Goal: Information Seeking & Learning: Learn about a topic

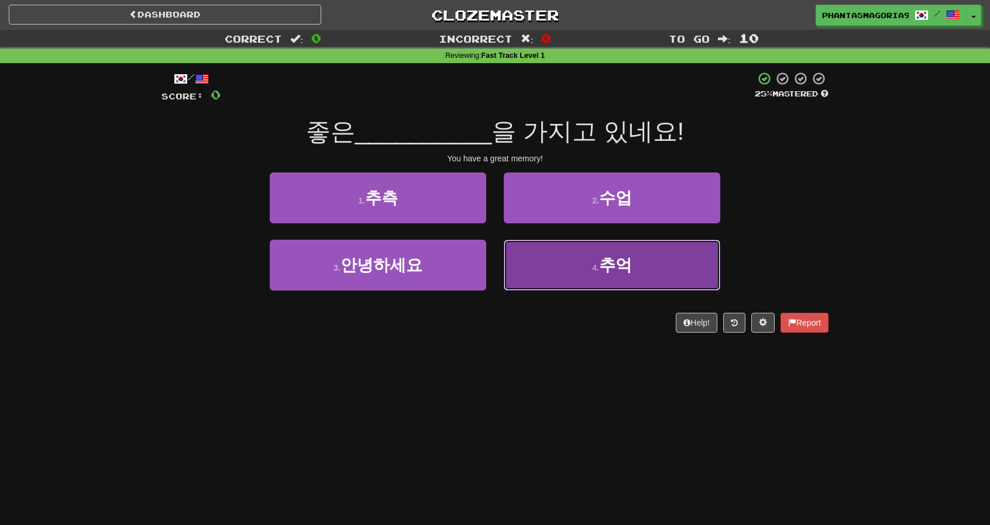
click at [572, 271] on button "4 . 추억" at bounding box center [612, 265] width 216 height 51
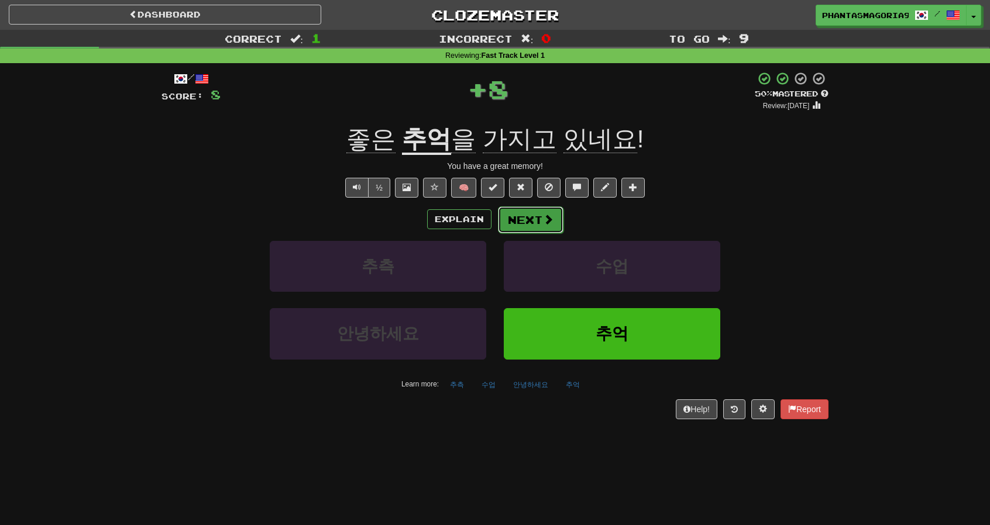
click at [539, 215] on button "Next" at bounding box center [531, 219] width 66 height 27
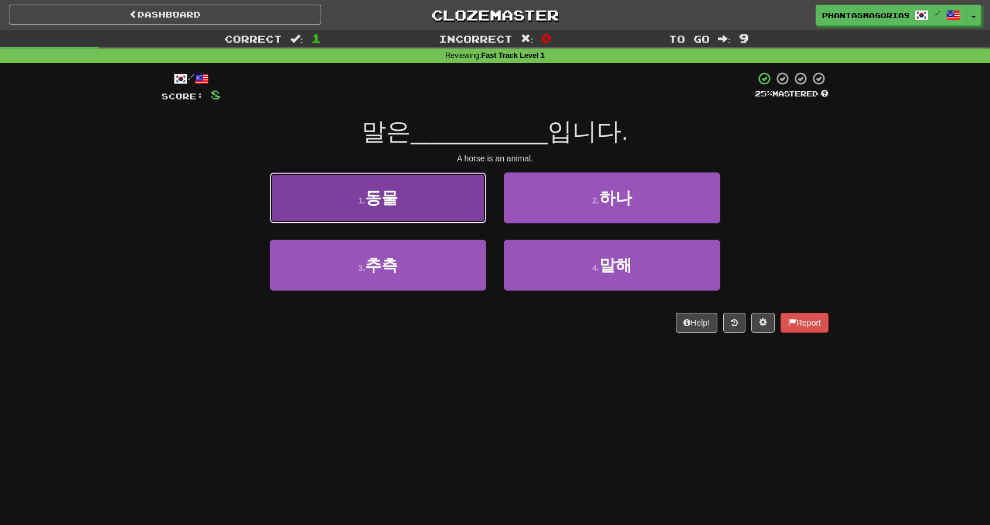
click at [443, 199] on button "1 . 동물" at bounding box center [378, 198] width 216 height 51
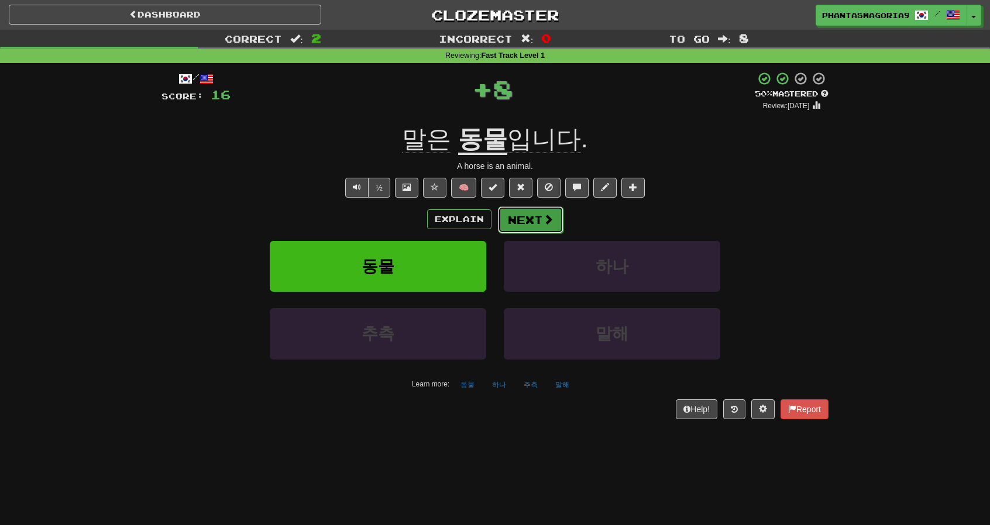
click at [537, 209] on button "Next" at bounding box center [531, 219] width 66 height 27
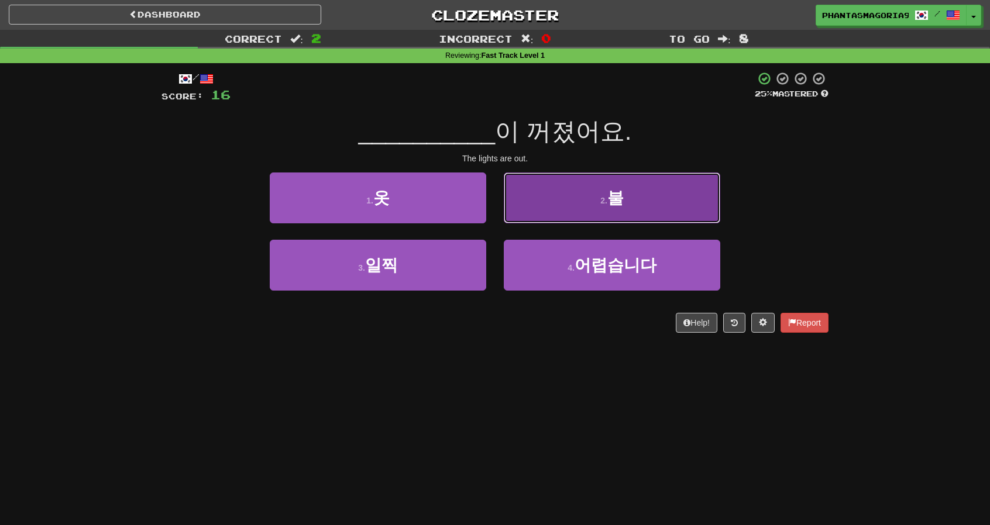
click at [567, 197] on button "2 . 불" at bounding box center [612, 198] width 216 height 51
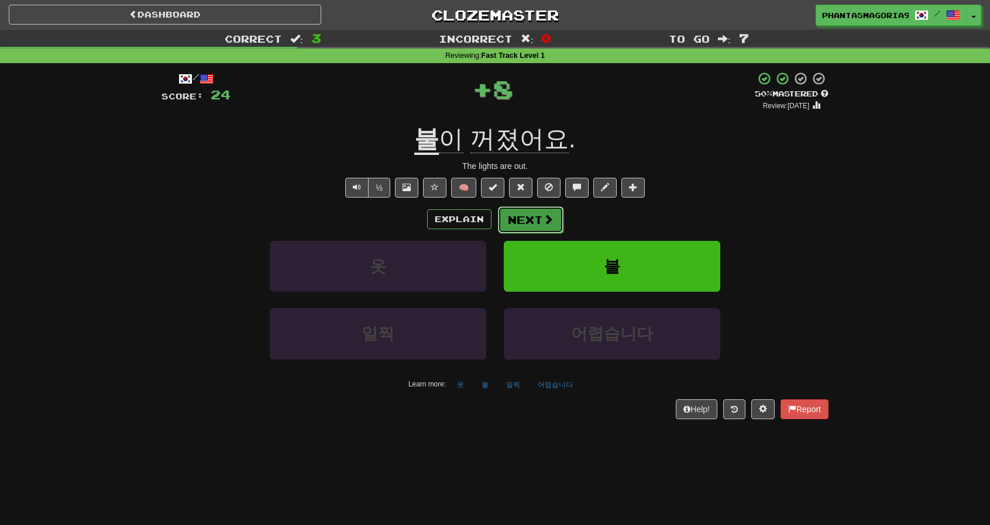
click at [543, 218] on span at bounding box center [548, 219] width 11 height 11
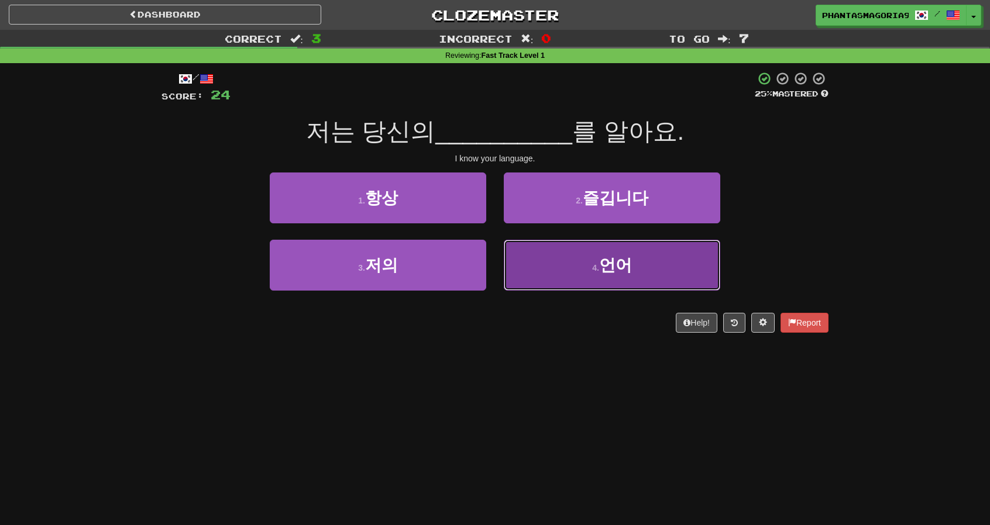
click at [560, 265] on button "4 . 언어" at bounding box center [612, 265] width 216 height 51
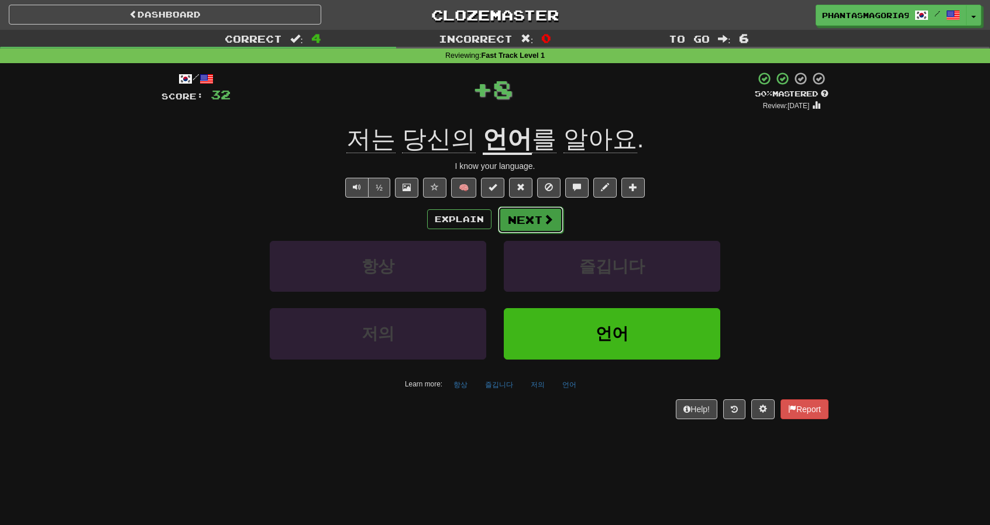
click at [523, 225] on button "Next" at bounding box center [531, 219] width 66 height 27
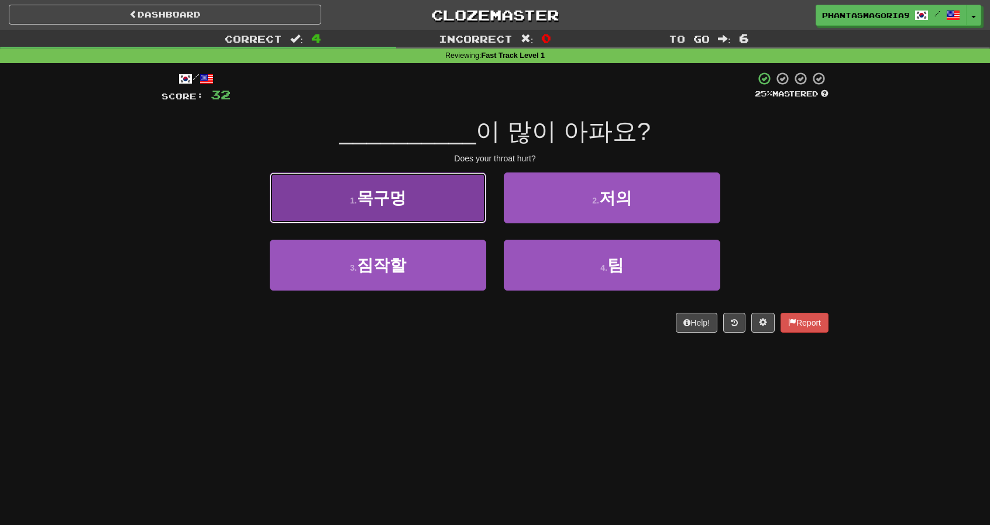
click at [424, 200] on button "1 . 목구멍" at bounding box center [378, 198] width 216 height 51
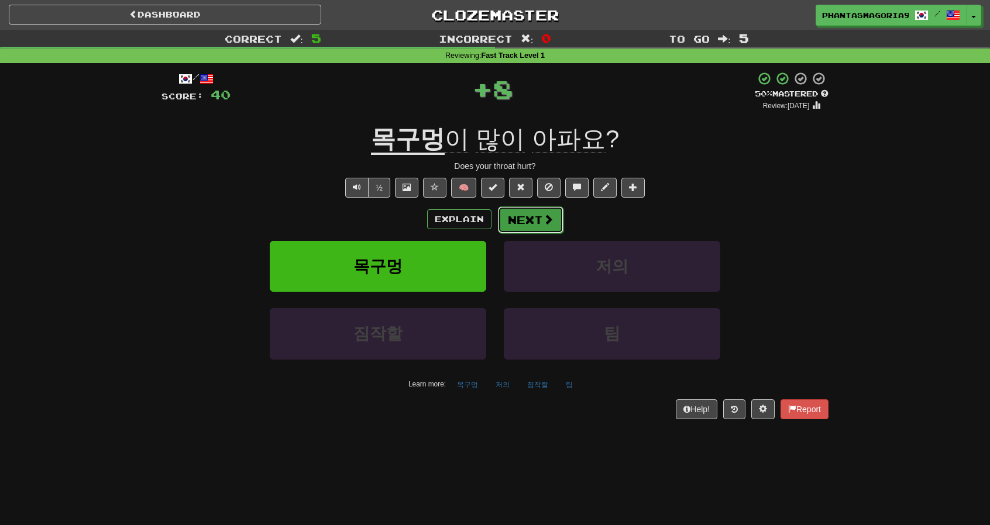
click at [519, 220] on button "Next" at bounding box center [531, 219] width 66 height 27
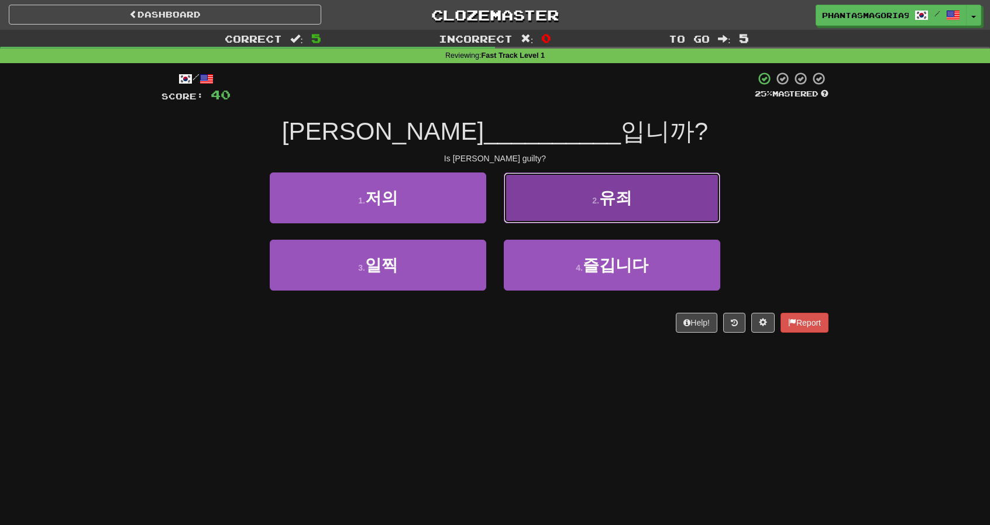
click at [601, 206] on span "유죄" at bounding box center [615, 198] width 33 height 18
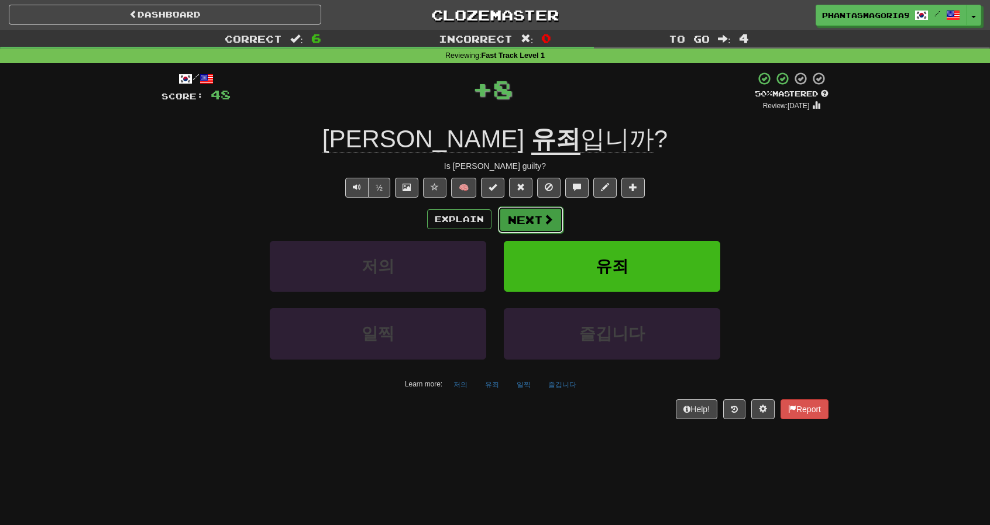
click at [529, 219] on button "Next" at bounding box center [531, 219] width 66 height 27
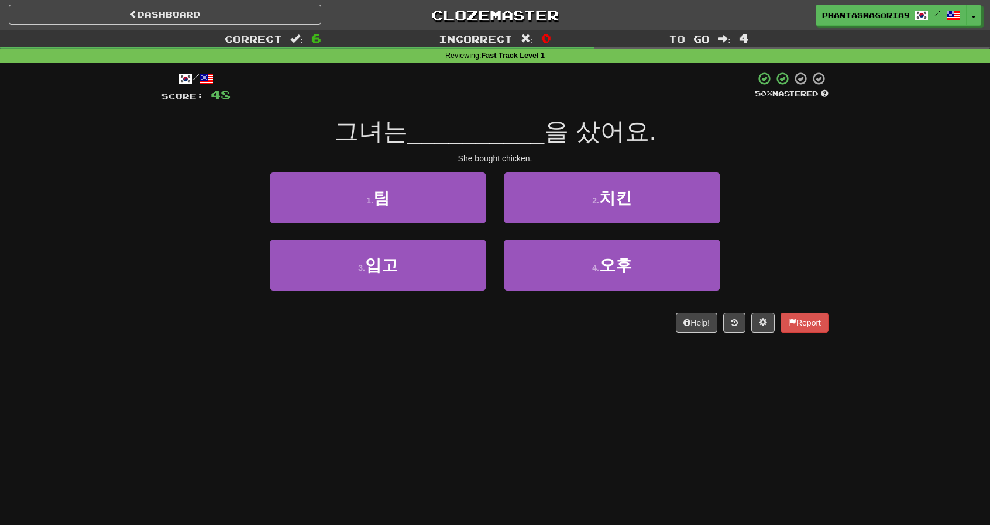
click at [715, 481] on div "Dashboard Clozemaster Phantasmagoria92 / Toggle Dropdown Dashboard Leaderboard …" at bounding box center [495, 262] width 990 height 525
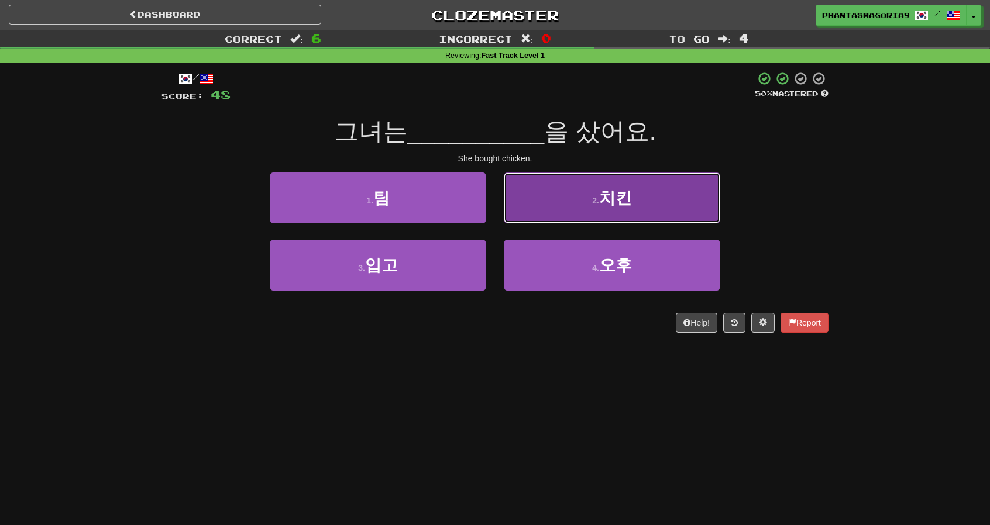
click at [592, 182] on button "2 . 치킨" at bounding box center [612, 198] width 216 height 51
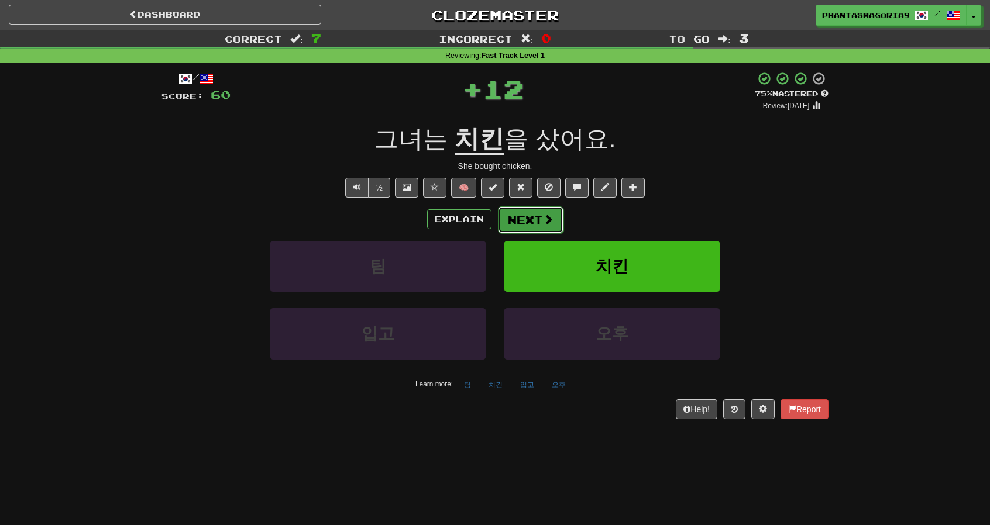
click at [535, 209] on button "Next" at bounding box center [531, 219] width 66 height 27
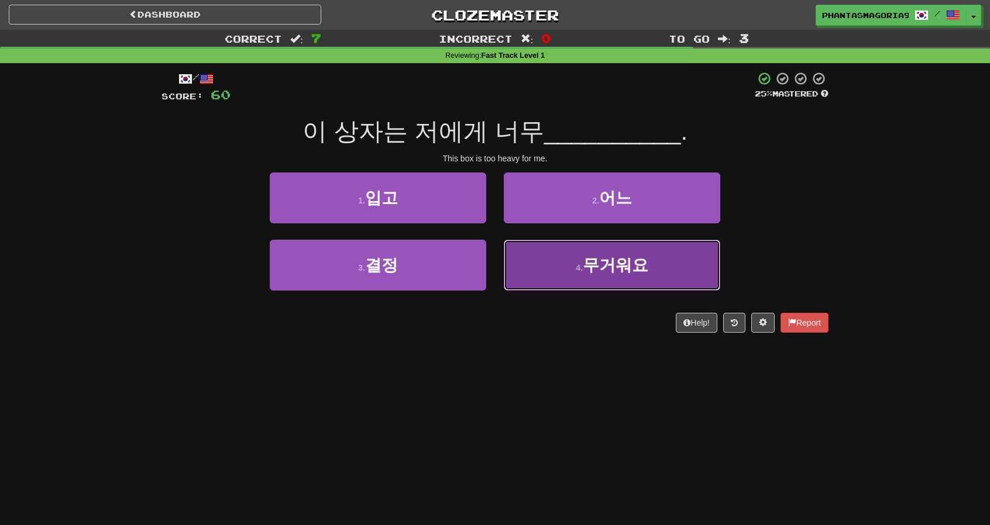
click at [513, 258] on button "4 . 무거워요" at bounding box center [612, 265] width 216 height 51
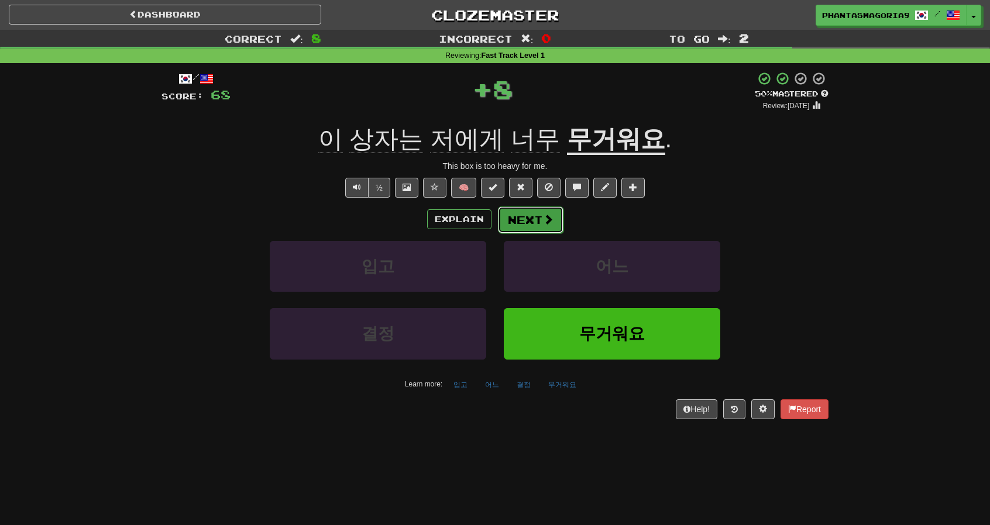
click at [505, 216] on button "Next" at bounding box center [531, 219] width 66 height 27
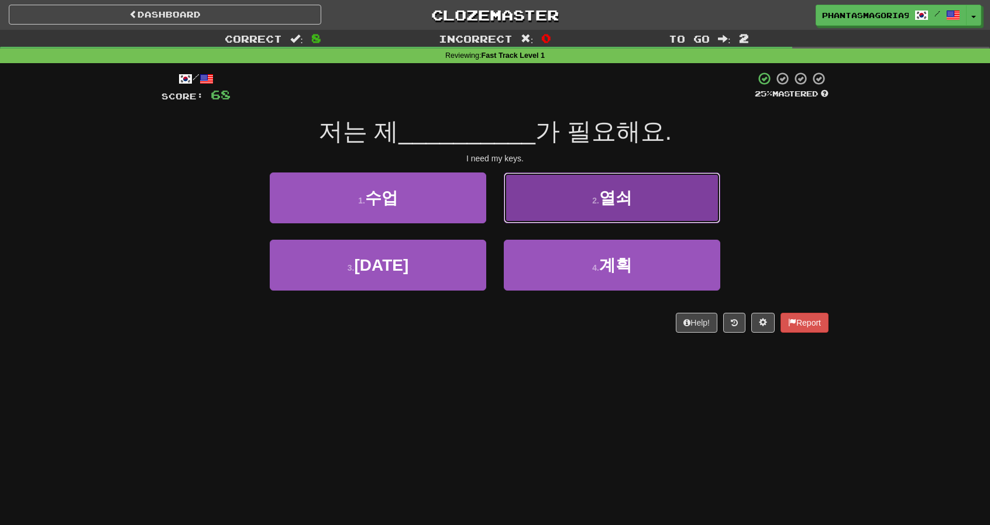
click at [530, 213] on button "2 . 열쇠" at bounding box center [612, 198] width 216 height 51
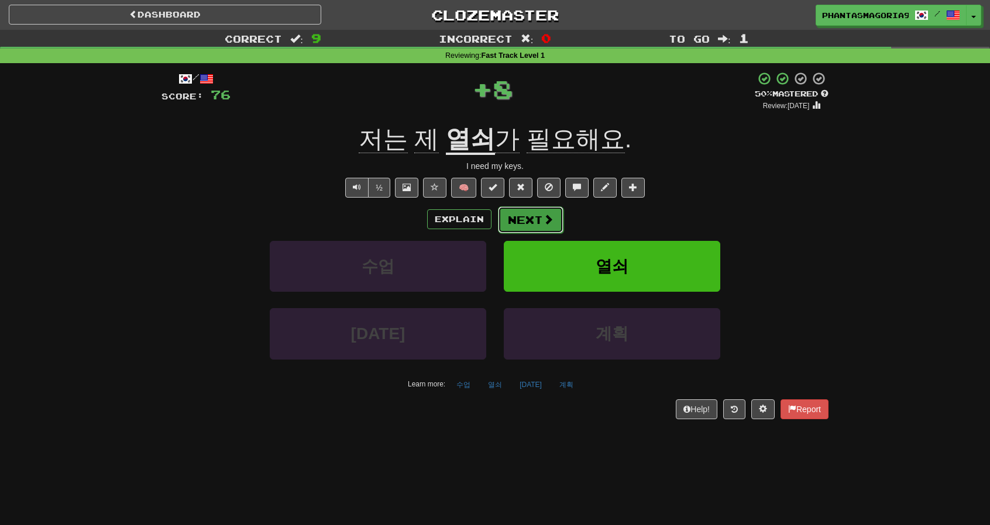
click at [526, 226] on button "Next" at bounding box center [531, 219] width 66 height 27
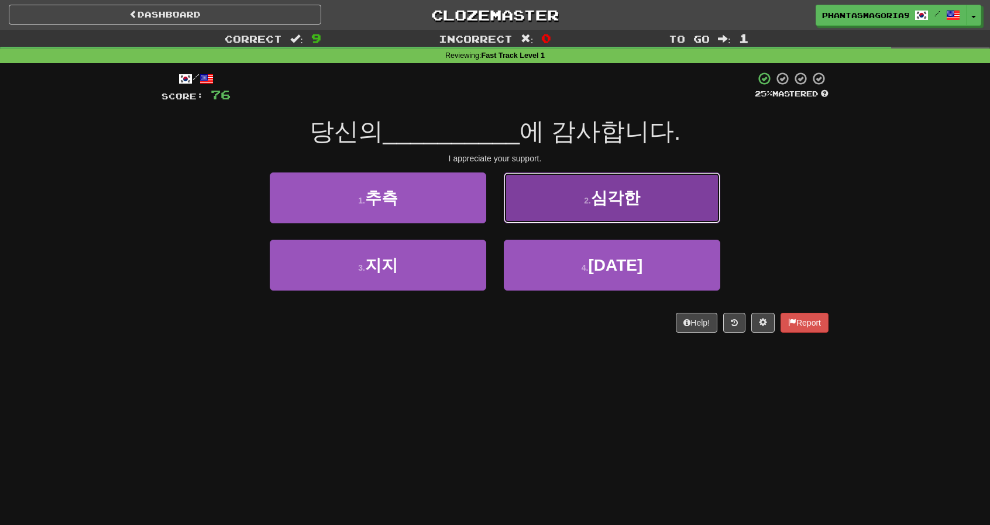
click at [551, 191] on button "2 . 심각한" at bounding box center [612, 198] width 216 height 51
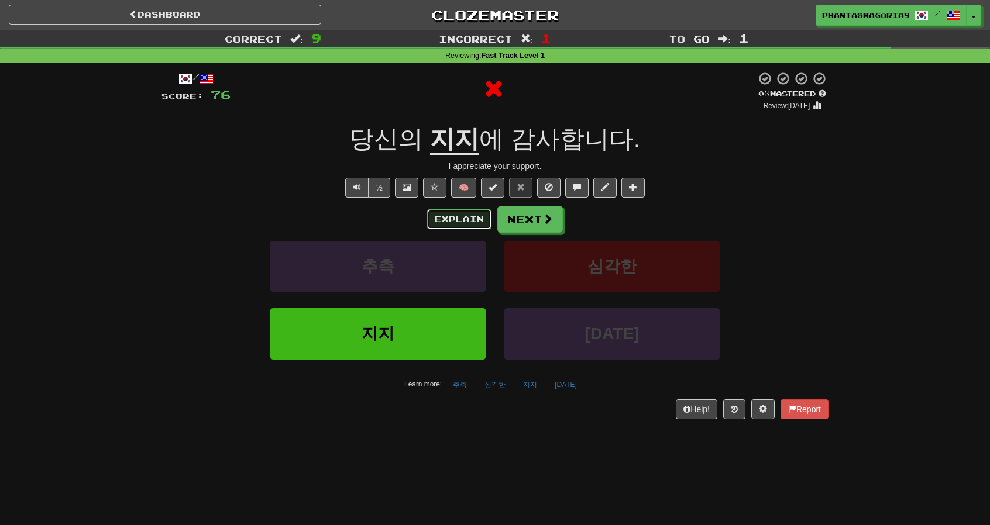
click at [464, 224] on button "Explain" at bounding box center [459, 219] width 64 height 20
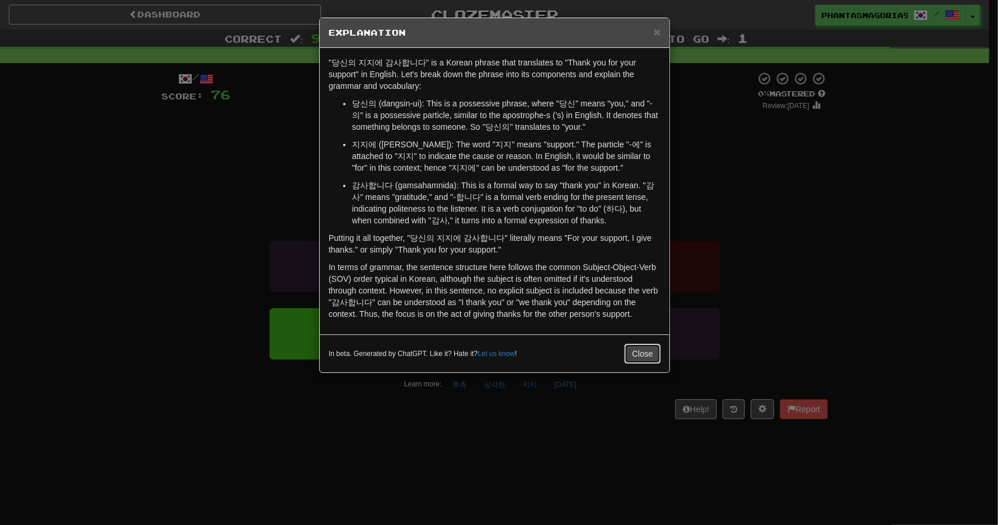
click at [634, 353] on button "Close" at bounding box center [643, 354] width 36 height 20
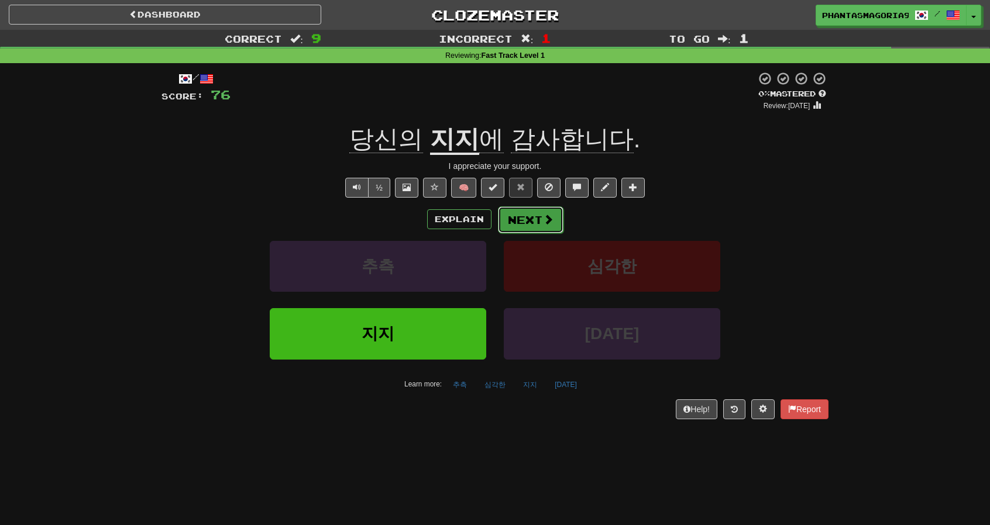
click at [531, 220] on button "Next" at bounding box center [531, 219] width 66 height 27
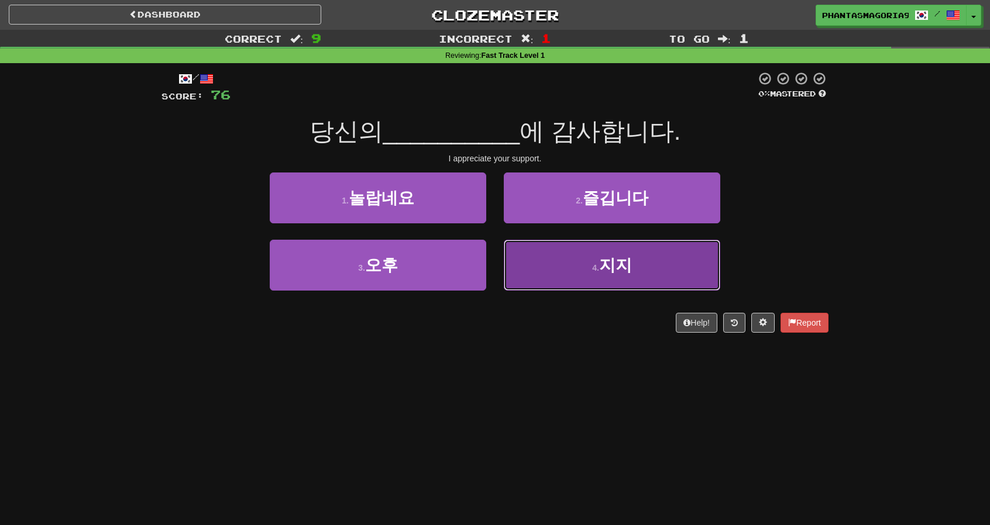
click at [526, 271] on button "4 . 지지" at bounding box center [612, 265] width 216 height 51
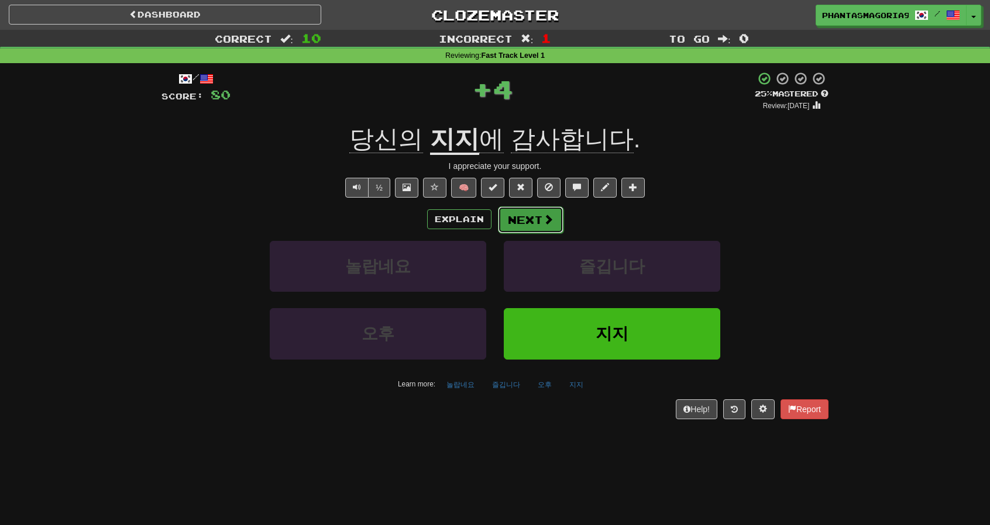
click at [529, 224] on button "Next" at bounding box center [531, 219] width 66 height 27
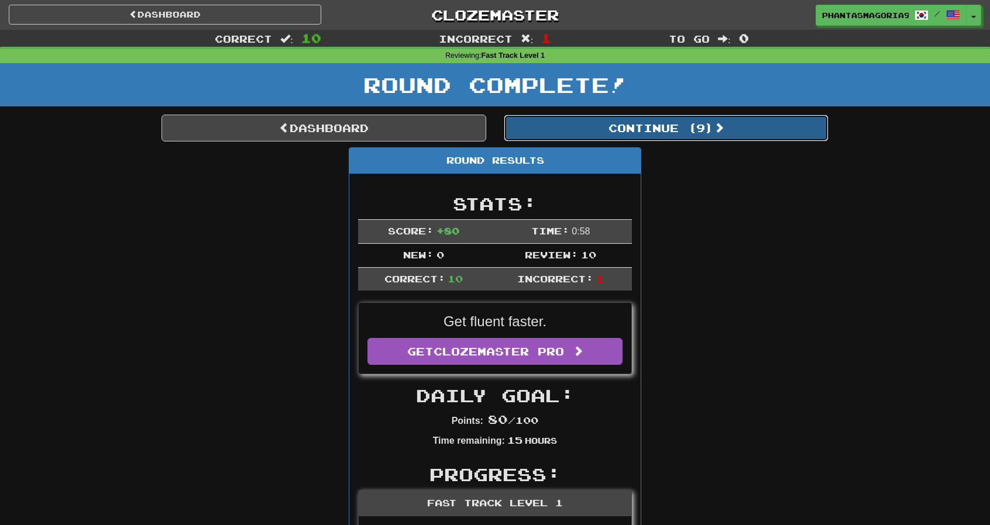
drag, startPoint x: 708, startPoint y: 129, endPoint x: 714, endPoint y: 137, distance: 9.7
click at [712, 134] on button "Continue ( 9 )" at bounding box center [666, 128] width 325 height 27
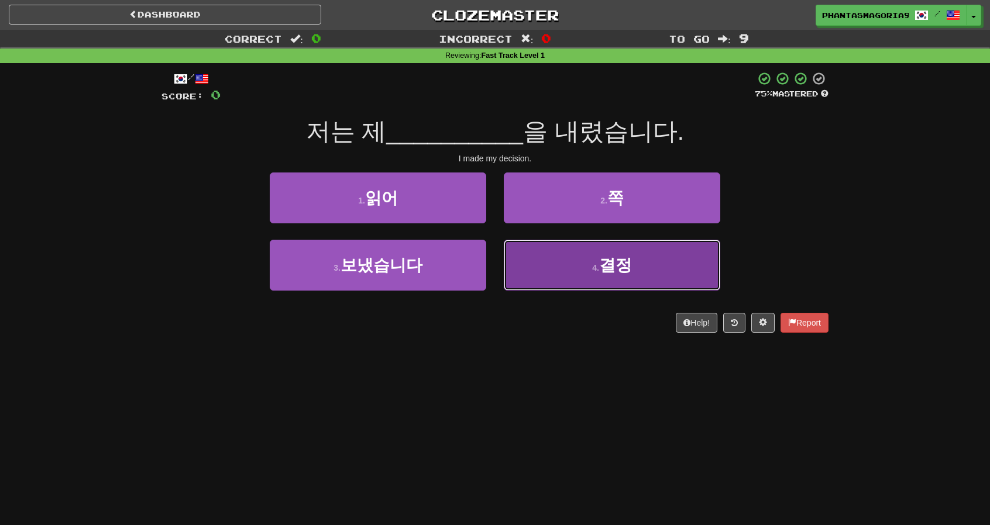
click at [619, 268] on span "결정" at bounding box center [615, 265] width 33 height 18
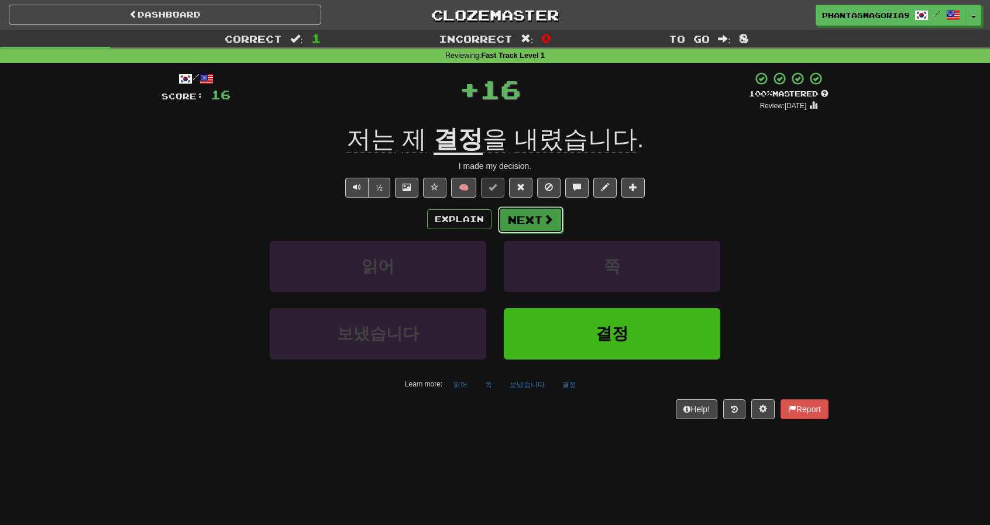
click at [526, 216] on button "Next" at bounding box center [531, 219] width 66 height 27
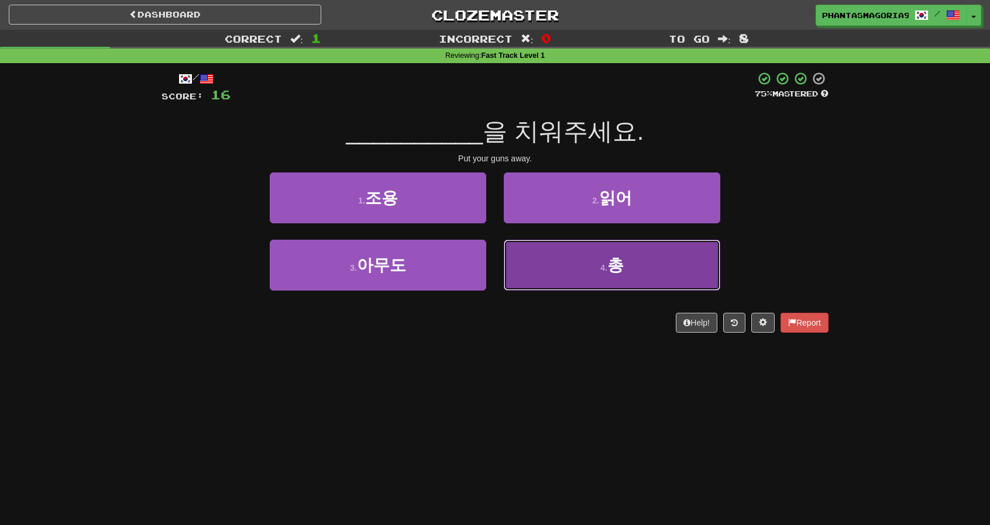
click at [519, 250] on button "4 . 총" at bounding box center [612, 265] width 216 height 51
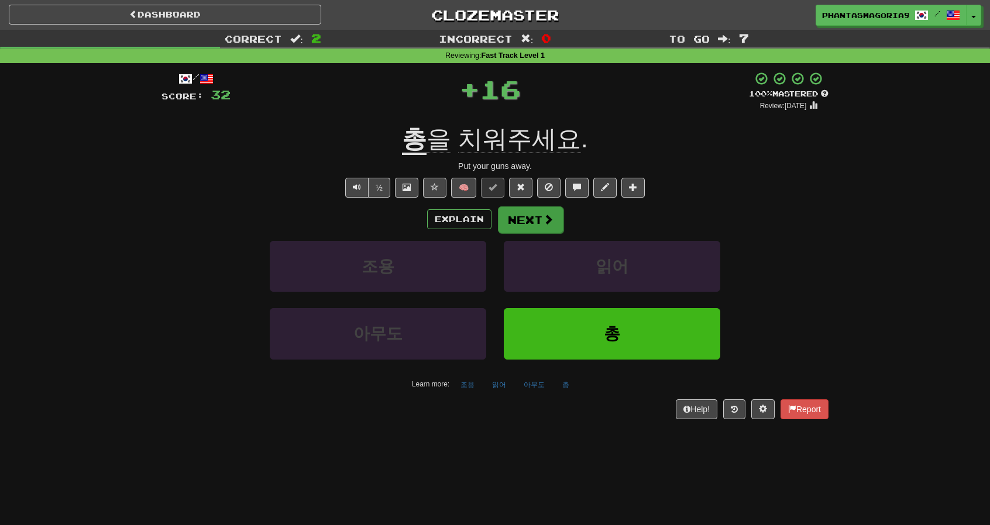
click at [503, 206] on div "Explain Next" at bounding box center [494, 219] width 667 height 27
click at [509, 217] on button "Next" at bounding box center [531, 219] width 66 height 27
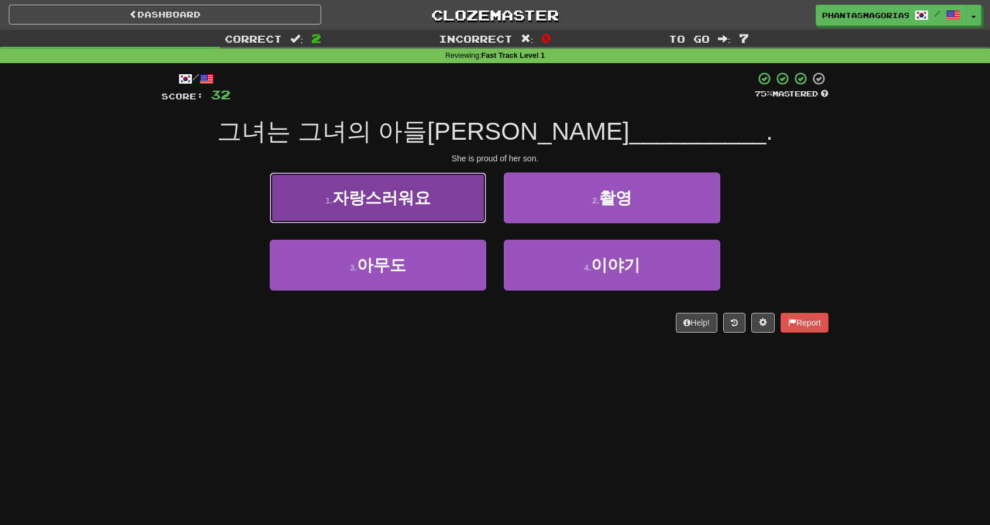
click at [454, 204] on button "1 . 자랑스러워요" at bounding box center [378, 198] width 216 height 51
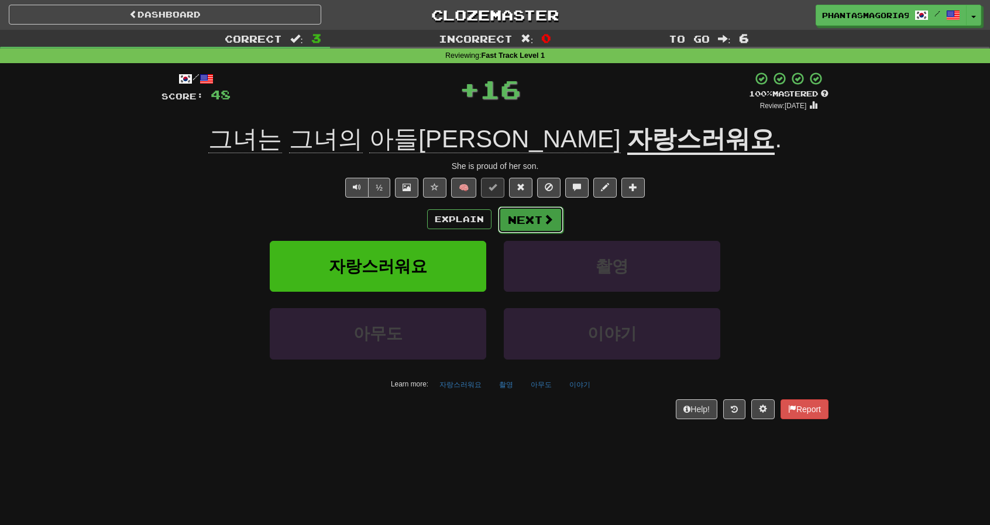
click at [515, 219] on button "Next" at bounding box center [531, 219] width 66 height 27
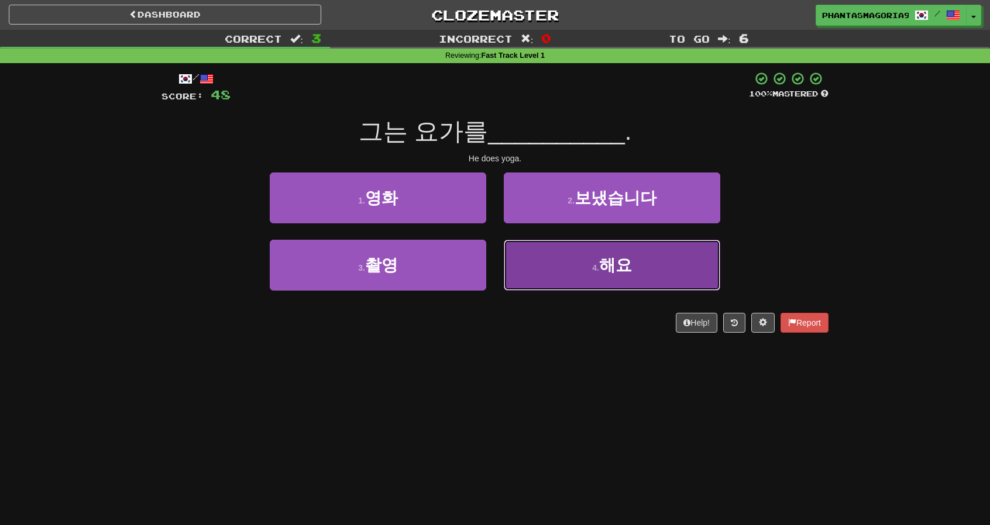
click at [560, 280] on button "4 . 해요" at bounding box center [612, 265] width 216 height 51
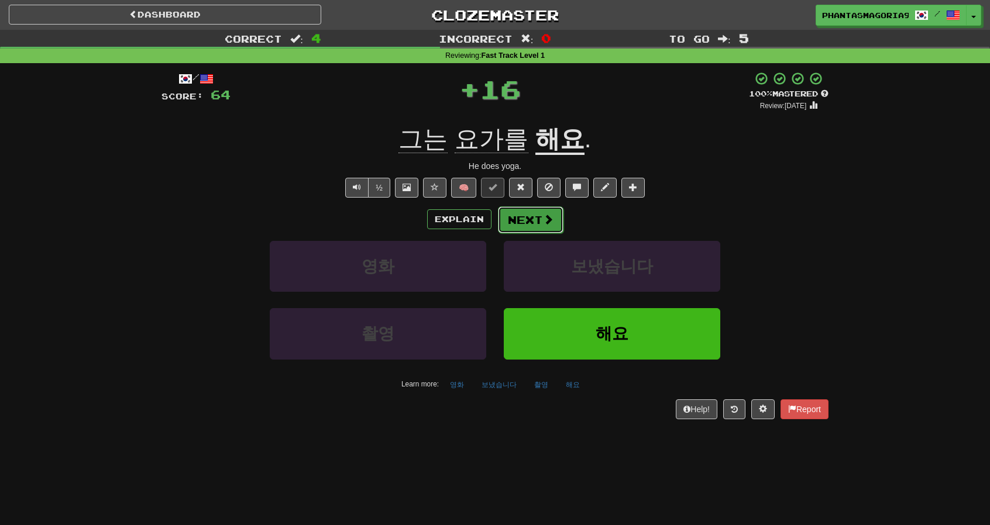
click at [543, 224] on span at bounding box center [548, 219] width 11 height 11
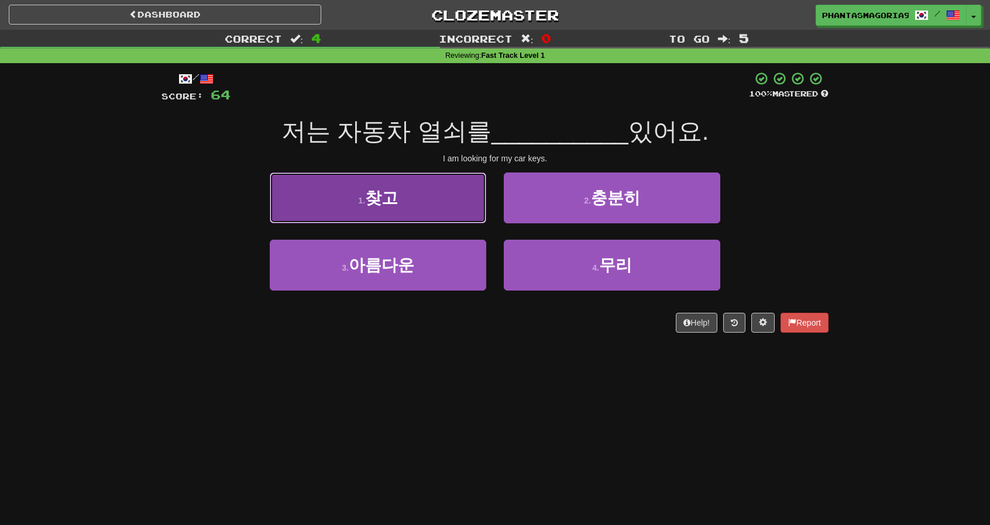
click at [456, 197] on button "1 . 찾고" at bounding box center [378, 198] width 216 height 51
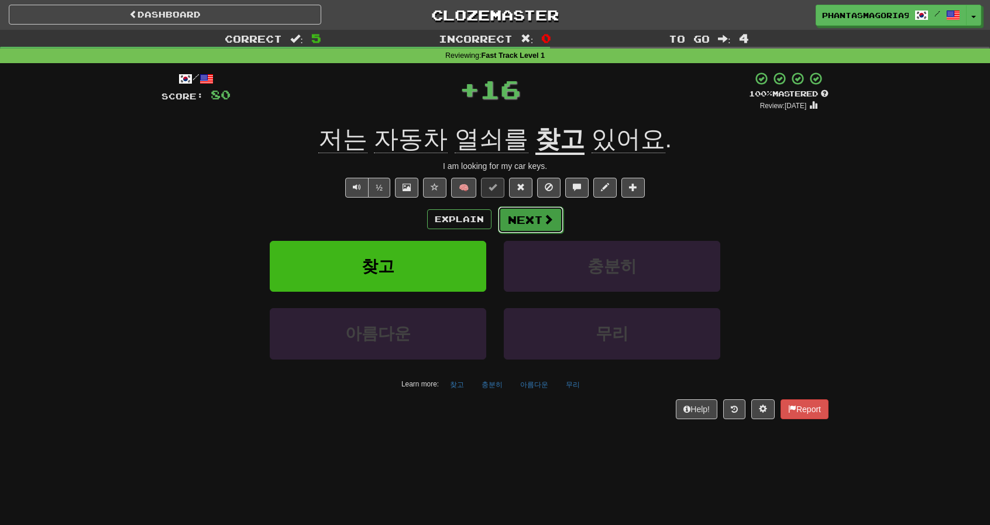
click at [522, 222] on button "Next" at bounding box center [531, 219] width 66 height 27
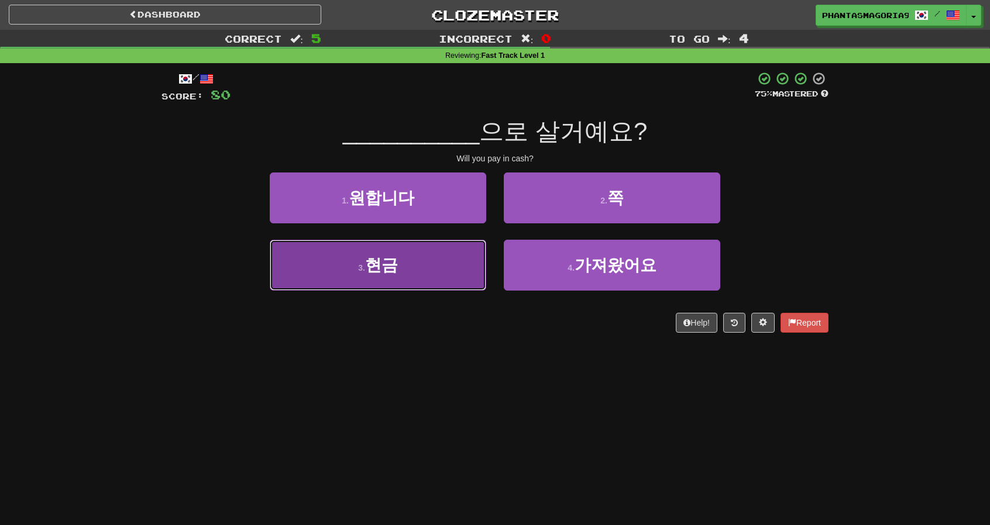
click at [444, 274] on button "3 . 현금" at bounding box center [378, 265] width 216 height 51
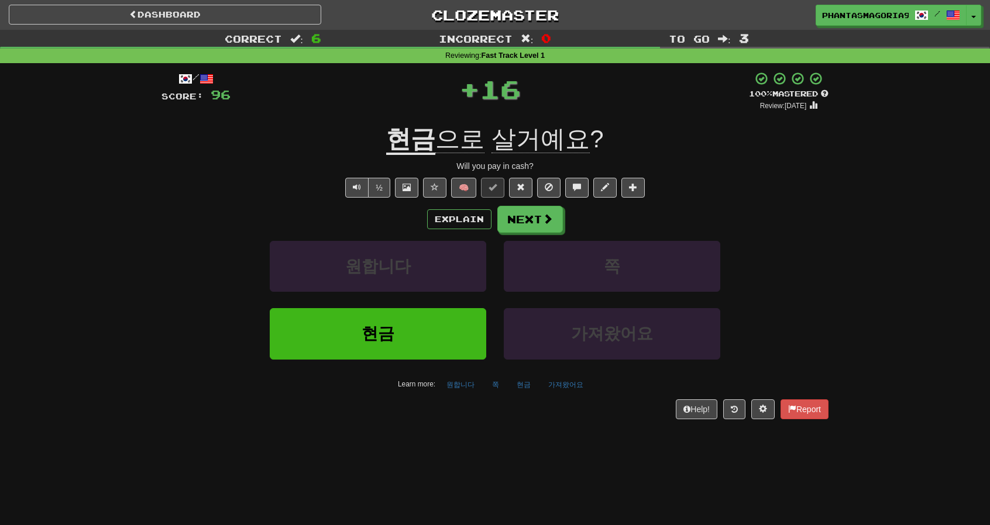
click at [508, 233] on div "Explain Next 원합니다 쪽 현금 가져왔어요 Learn more: 원합니다 쪽 현금 가져왔어요" at bounding box center [494, 300] width 667 height 188
click at [515, 223] on button "Next" at bounding box center [531, 219] width 66 height 27
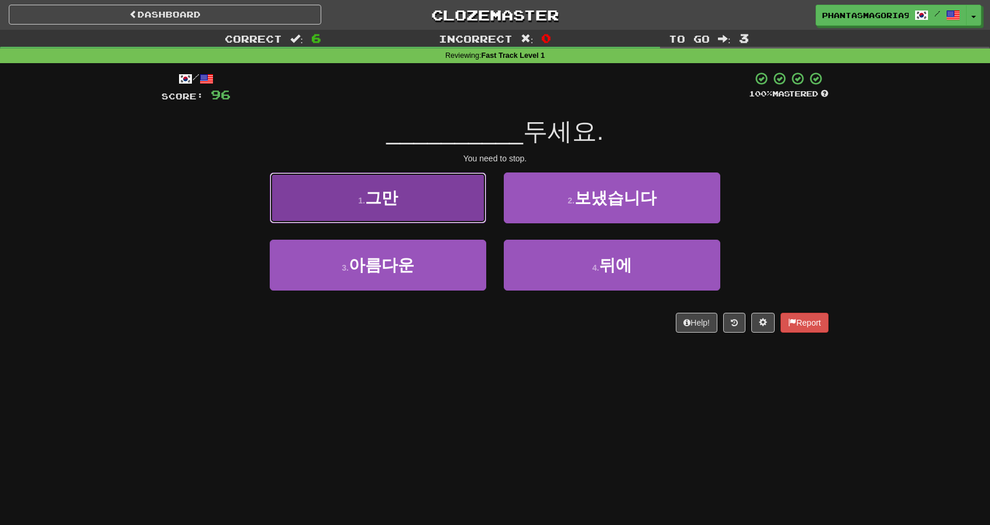
click at [468, 203] on button "1 . 그만" at bounding box center [378, 198] width 216 height 51
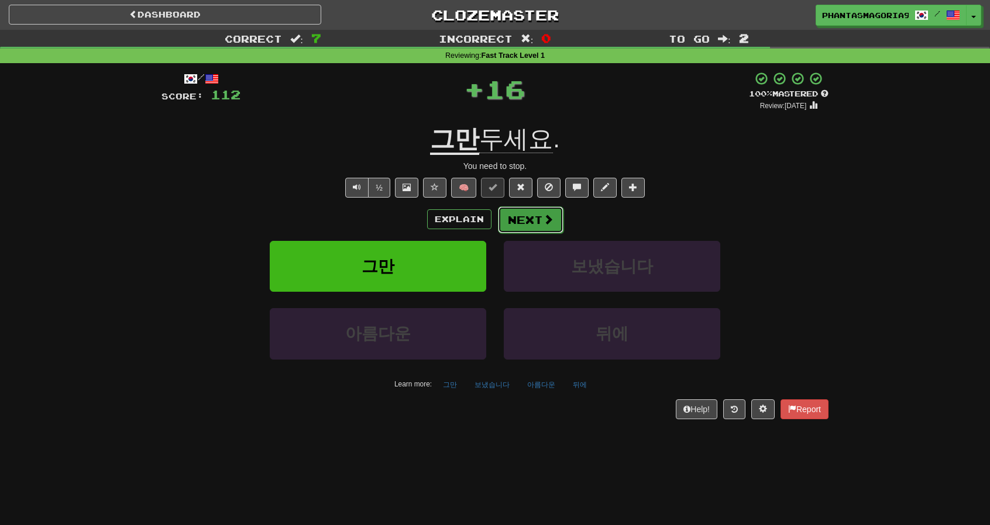
click at [506, 219] on button "Next" at bounding box center [531, 219] width 66 height 27
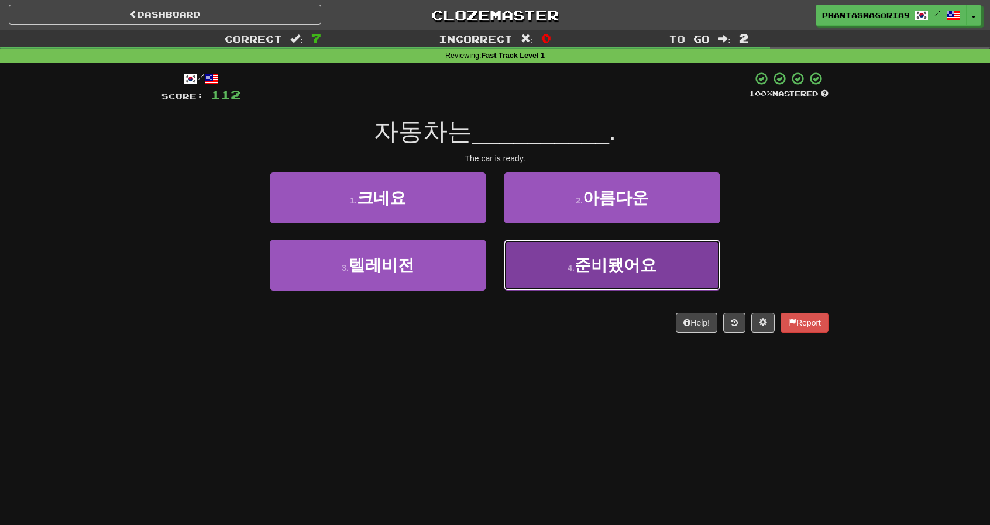
click at [542, 257] on button "4 . 준비됐어요" at bounding box center [612, 265] width 216 height 51
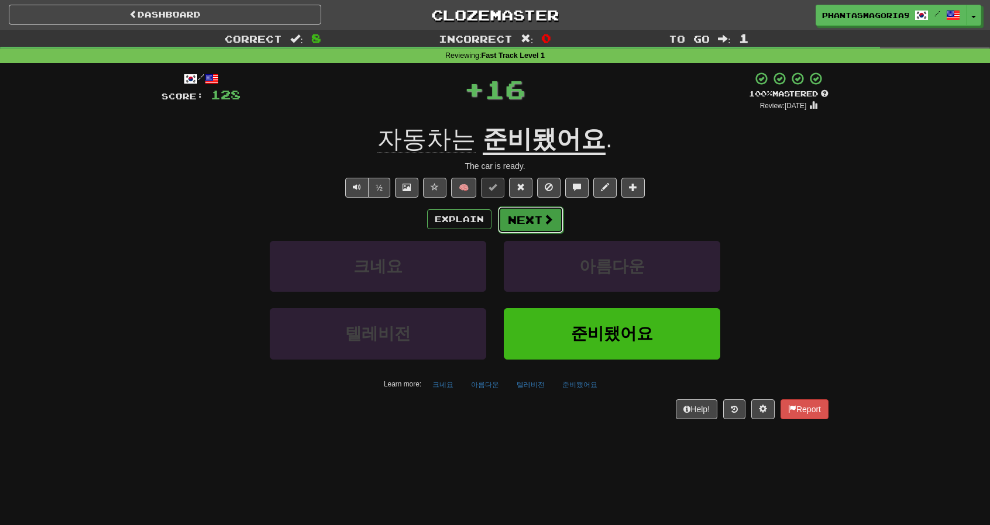
click at [524, 212] on button "Next" at bounding box center [531, 219] width 66 height 27
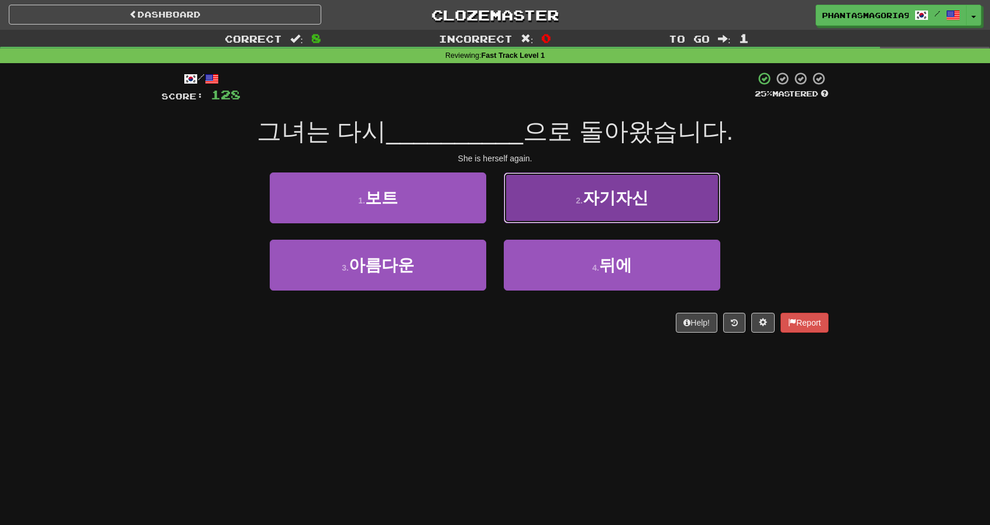
click at [543, 215] on button "2 . 자기자신" at bounding box center [612, 198] width 216 height 51
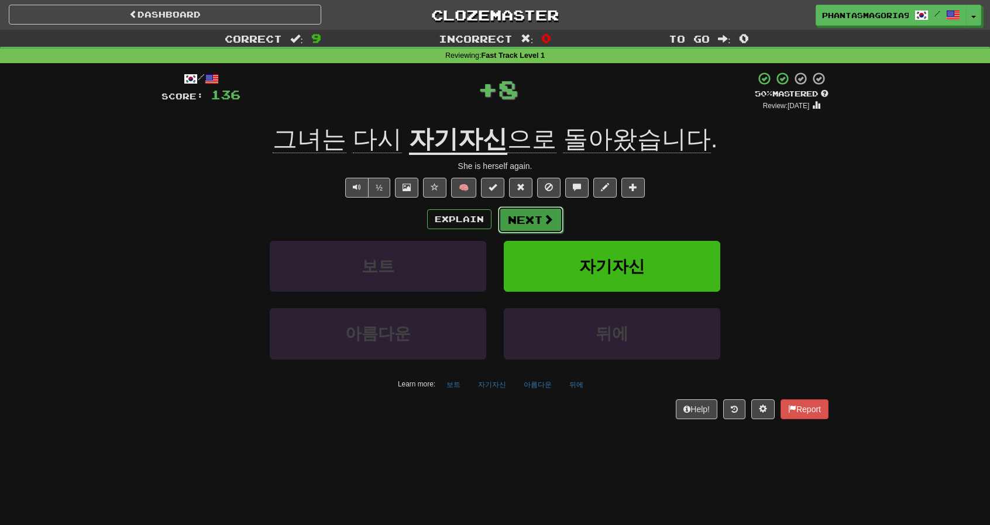
click at [543, 216] on span at bounding box center [548, 219] width 11 height 11
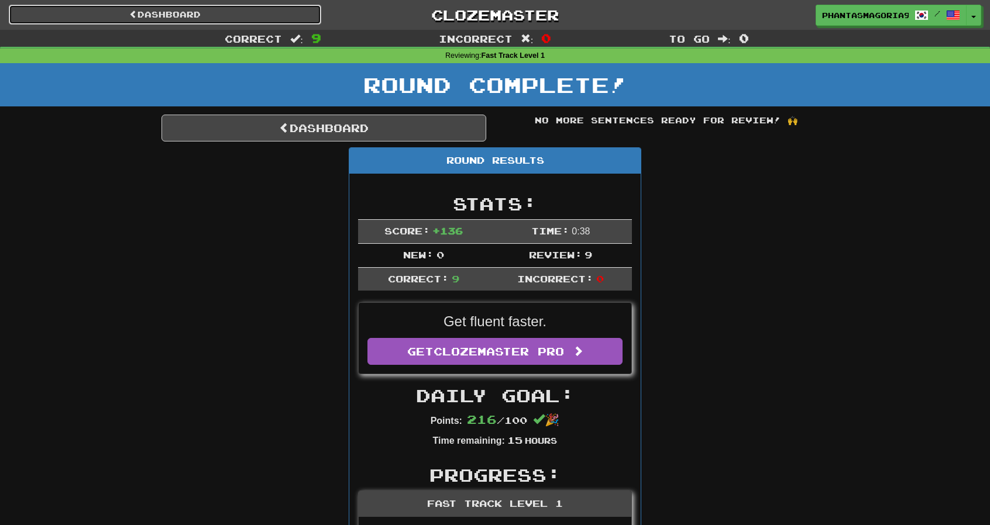
click at [267, 20] on link "Dashboard" at bounding box center [165, 15] width 312 height 20
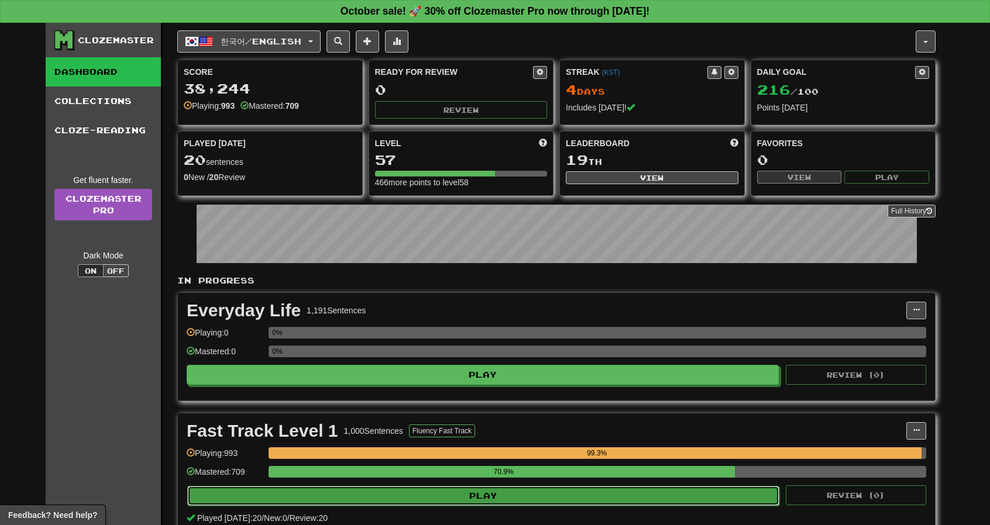
click at [487, 498] on button "Play" at bounding box center [483, 496] width 592 height 20
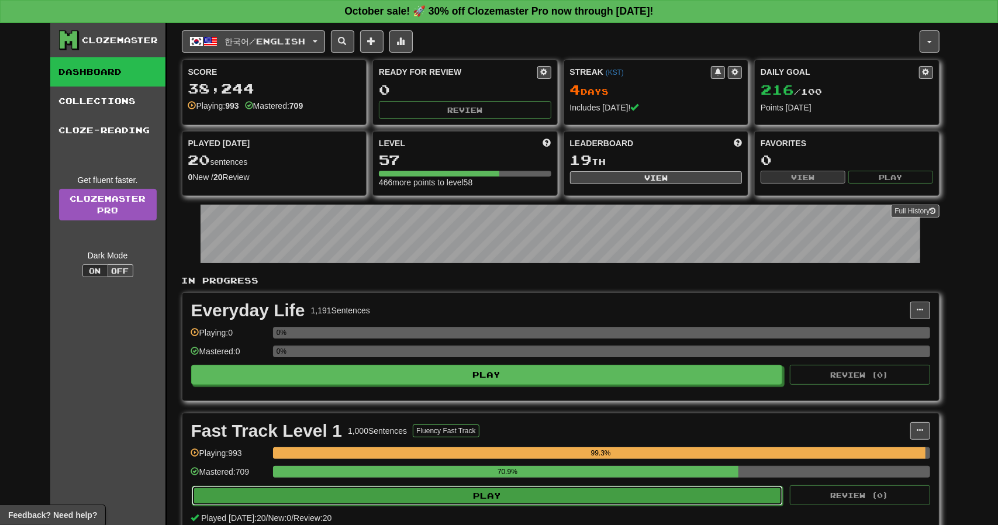
select select "**"
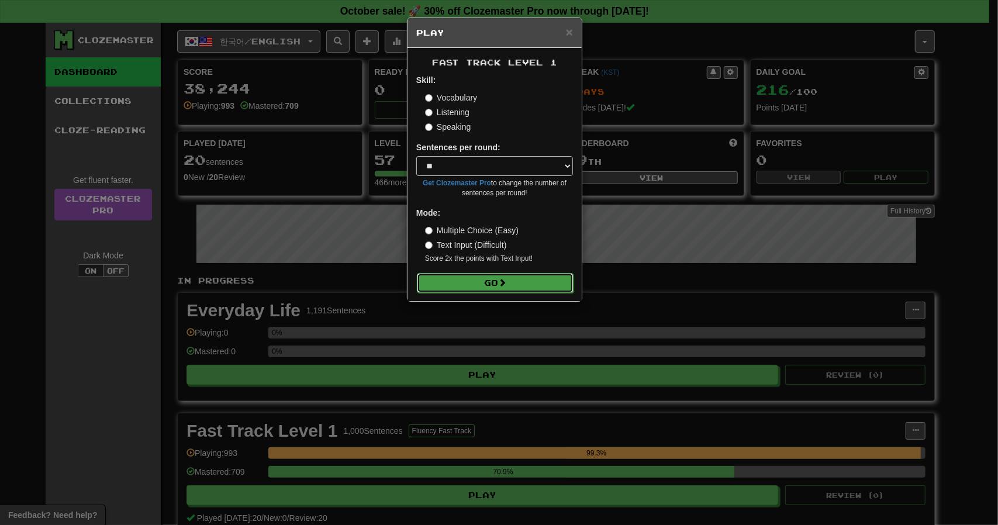
click at [490, 280] on button "Go" at bounding box center [495, 283] width 157 height 20
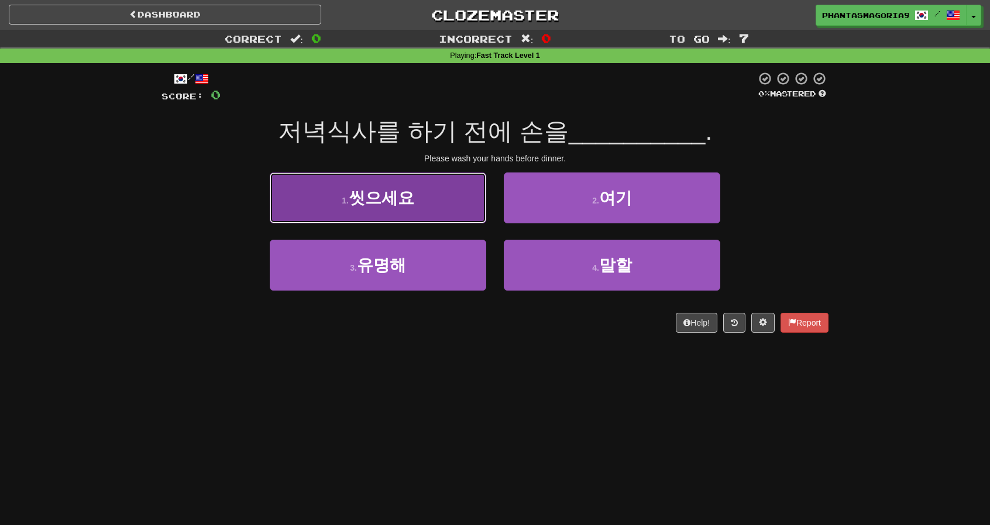
click at [442, 191] on button "1 . 씻으세요" at bounding box center [378, 198] width 216 height 51
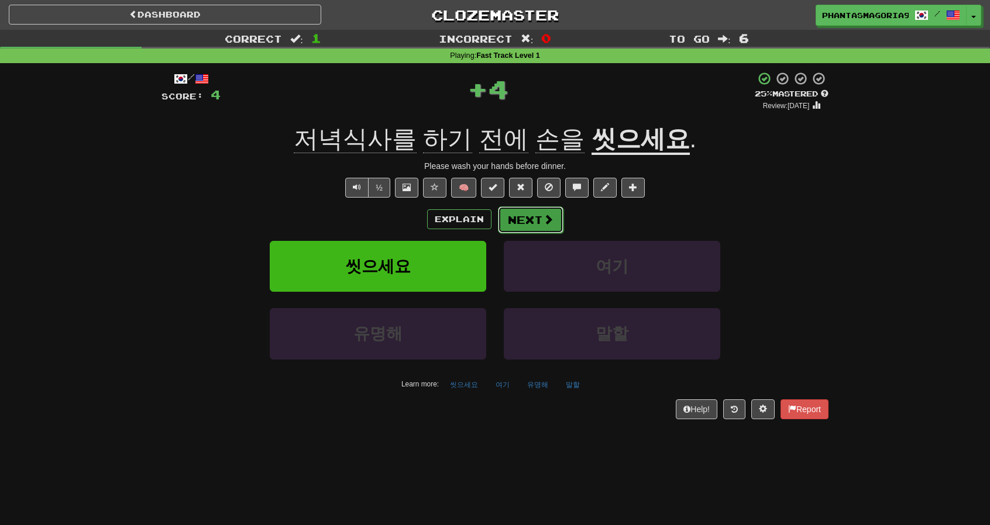
click at [513, 217] on button "Next" at bounding box center [531, 219] width 66 height 27
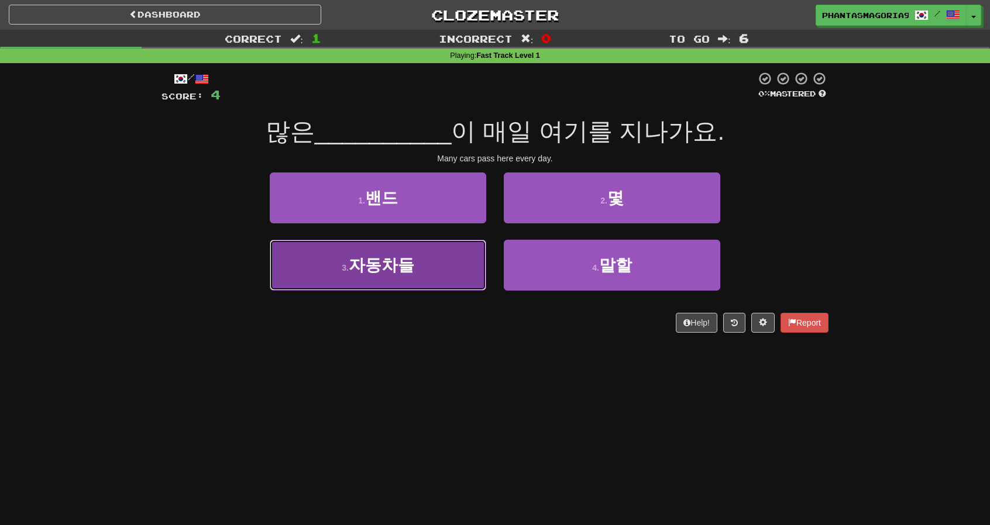
click at [460, 257] on button "3 . 자동차들" at bounding box center [378, 265] width 216 height 51
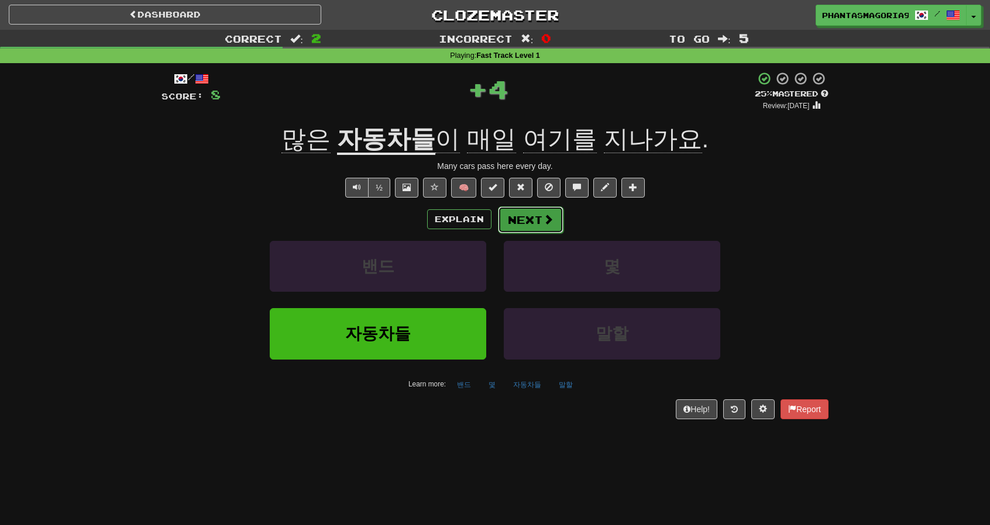
click at [511, 219] on button "Next" at bounding box center [531, 219] width 66 height 27
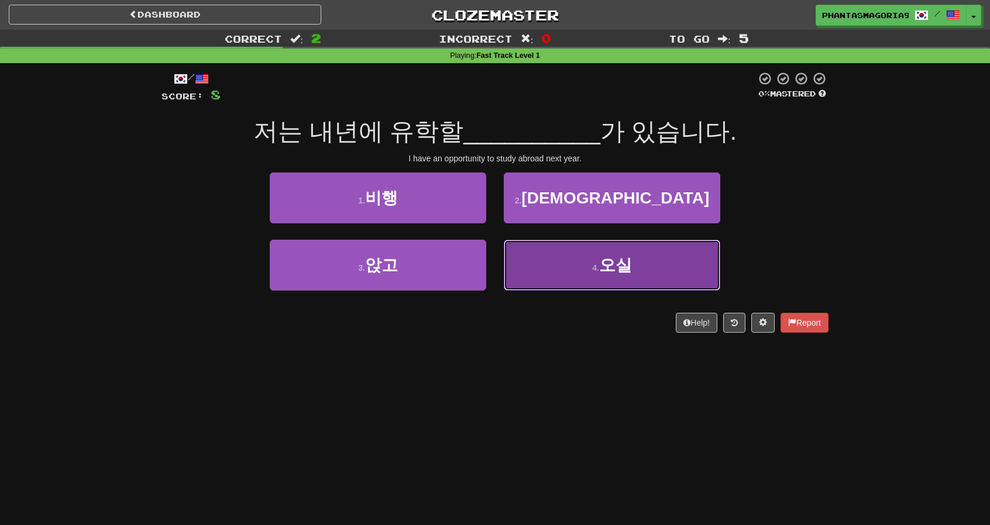
click at [547, 261] on button "4 . 오실" at bounding box center [612, 265] width 216 height 51
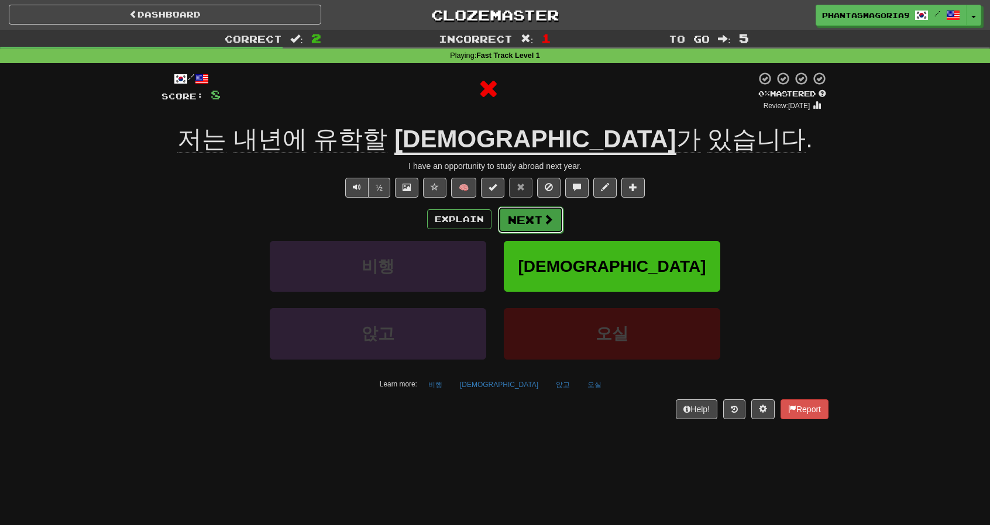
click at [535, 216] on button "Next" at bounding box center [531, 219] width 66 height 27
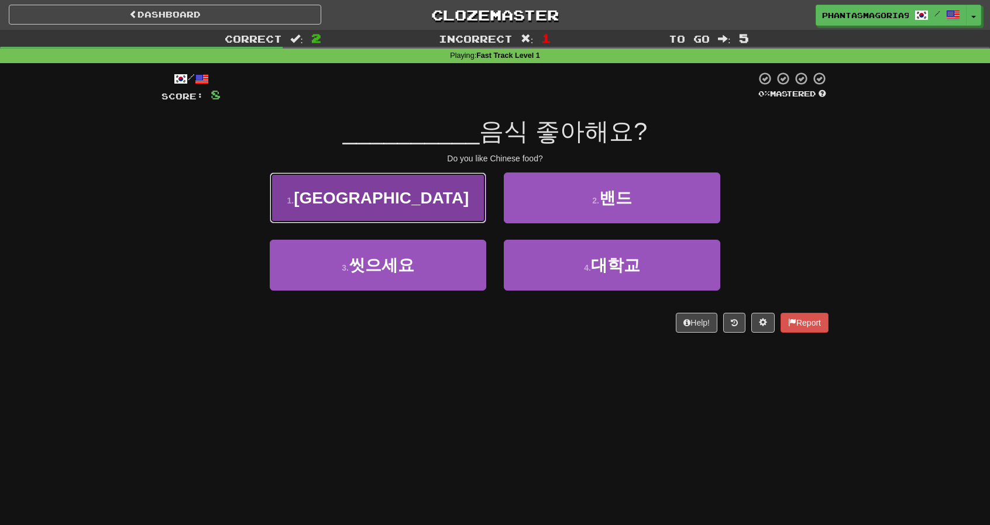
click at [468, 205] on button "1 . [GEOGRAPHIC_DATA]" at bounding box center [378, 198] width 216 height 51
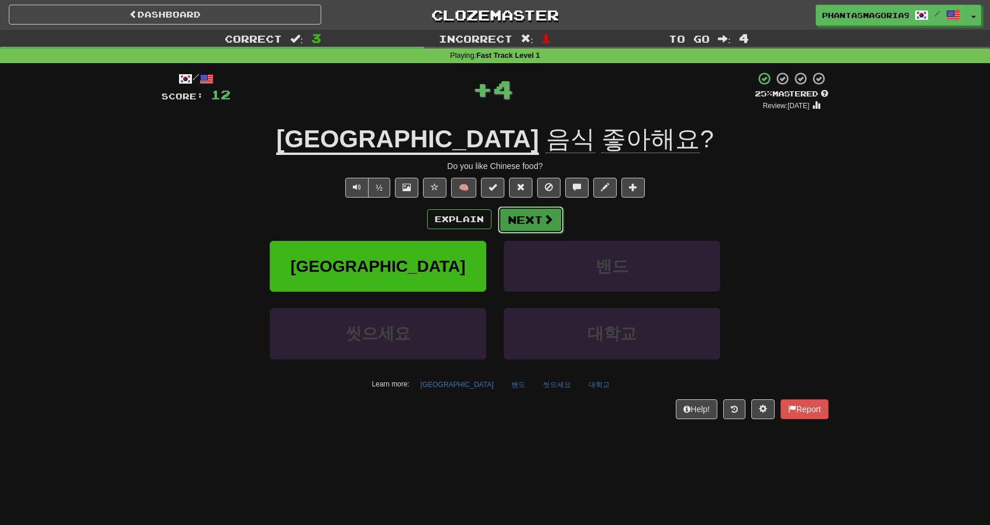
click at [537, 222] on button "Next" at bounding box center [531, 219] width 66 height 27
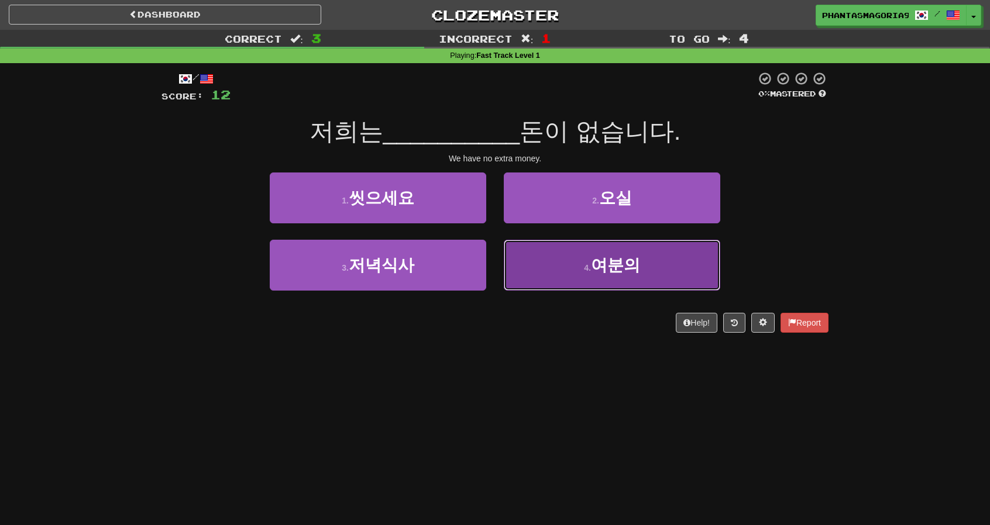
click at [544, 265] on button "4 . 여분의" at bounding box center [612, 265] width 216 height 51
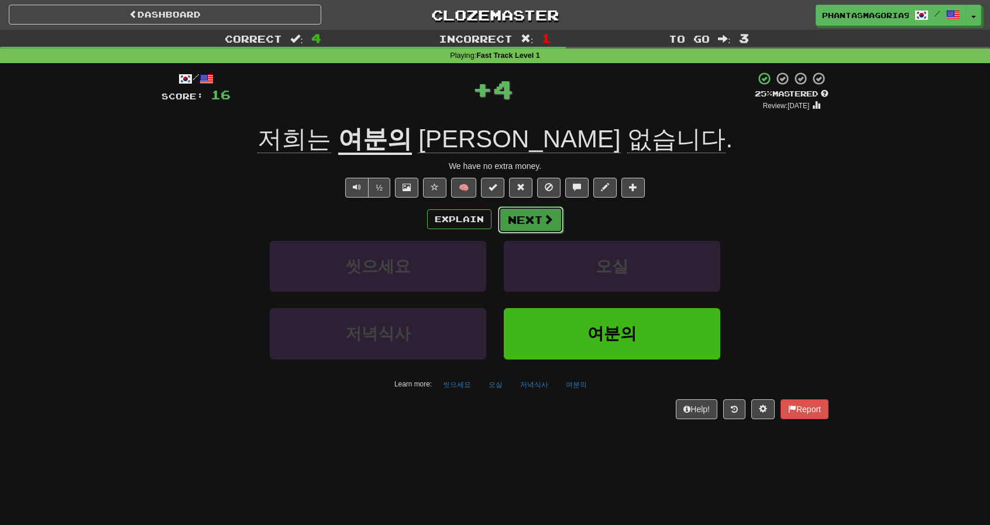
click at [523, 213] on button "Next" at bounding box center [531, 219] width 66 height 27
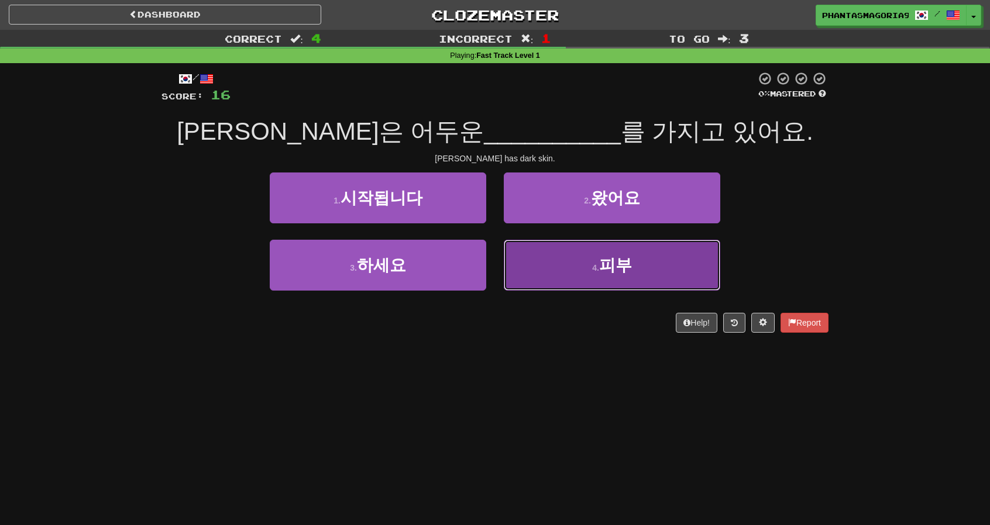
click at [566, 284] on button "4 . 피부" at bounding box center [612, 265] width 216 height 51
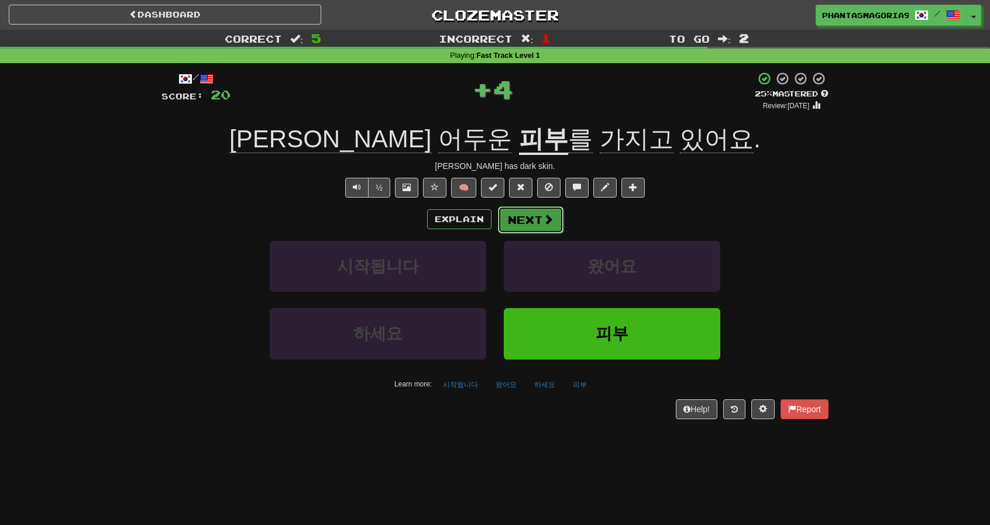
click at [525, 222] on button "Next" at bounding box center [531, 219] width 66 height 27
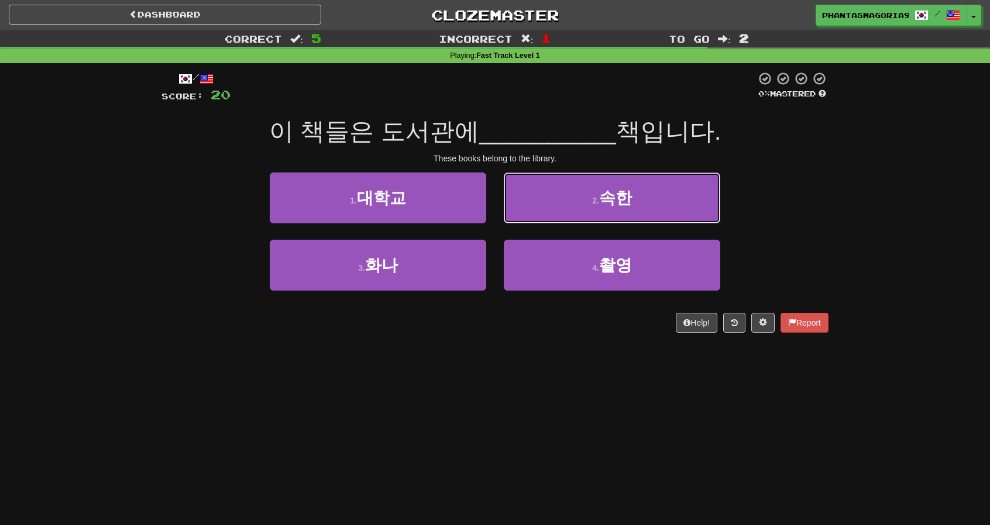
drag, startPoint x: 577, startPoint y: 196, endPoint x: 571, endPoint y: 204, distance: 10.1
click at [575, 199] on button "2 . 속한" at bounding box center [612, 198] width 216 height 51
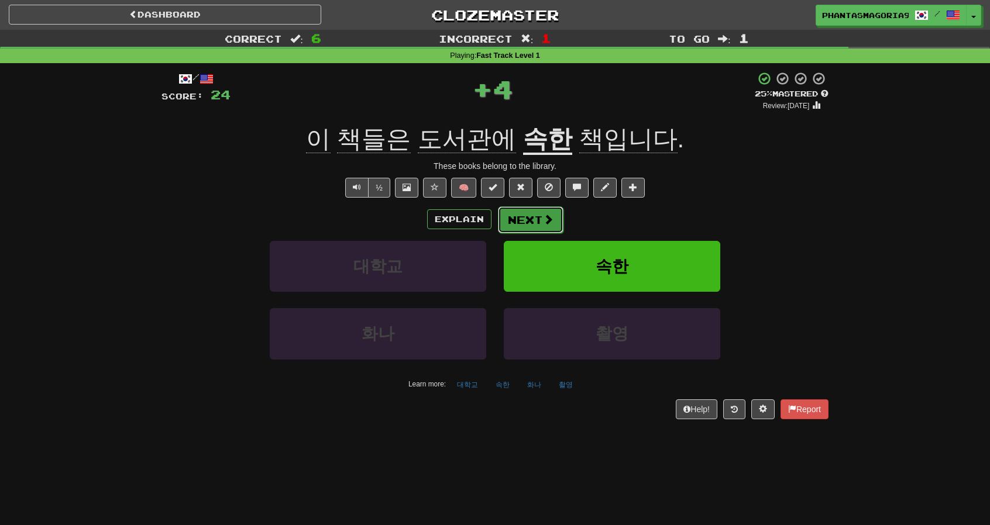
click at [544, 223] on span at bounding box center [548, 219] width 11 height 11
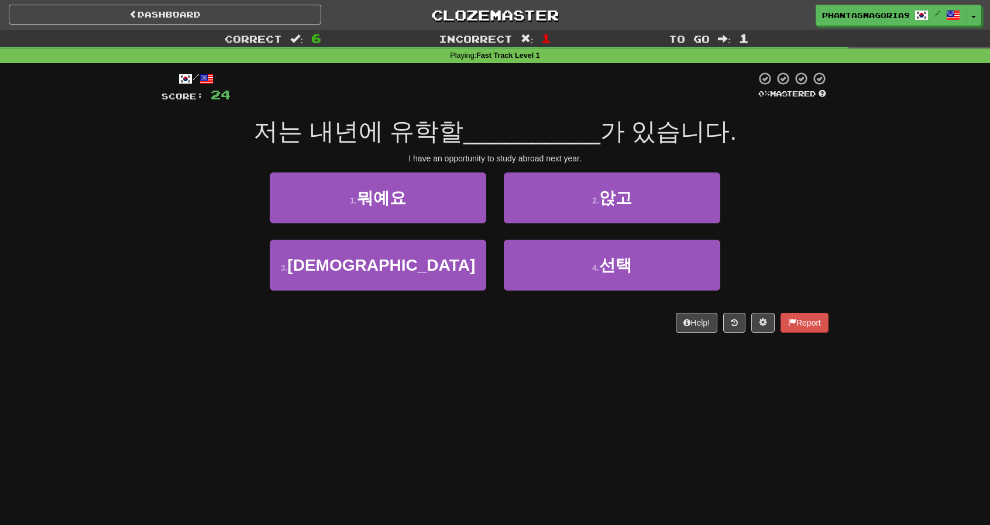
click at [488, 247] on div "3 . [DEMOGRAPHIC_DATA]" at bounding box center [378, 273] width 234 height 67
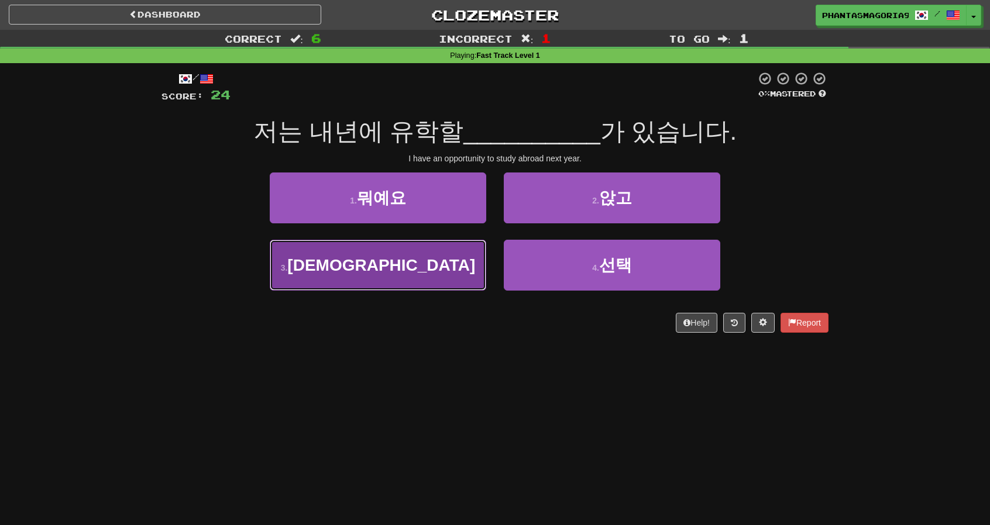
click at [482, 251] on button "3 . [DEMOGRAPHIC_DATA]" at bounding box center [378, 265] width 216 height 51
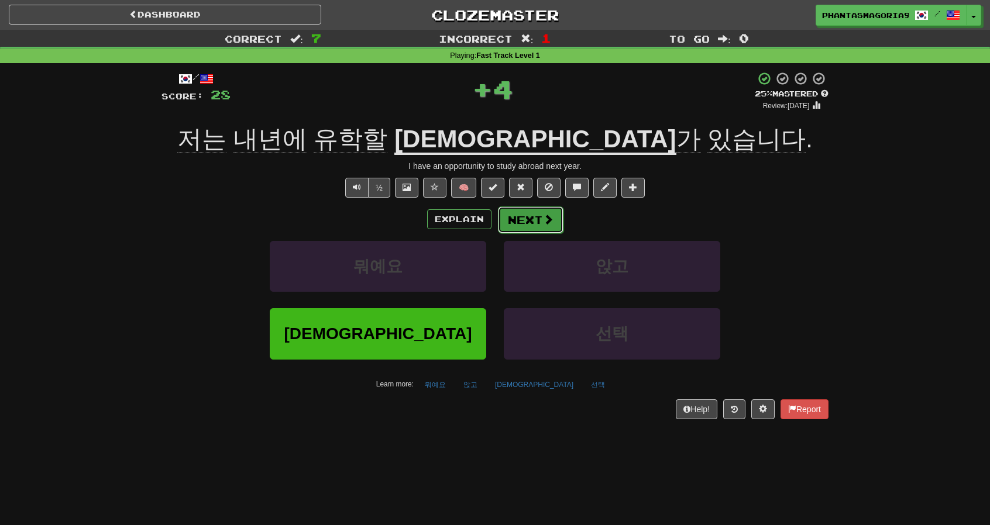
click at [511, 225] on button "Next" at bounding box center [531, 219] width 66 height 27
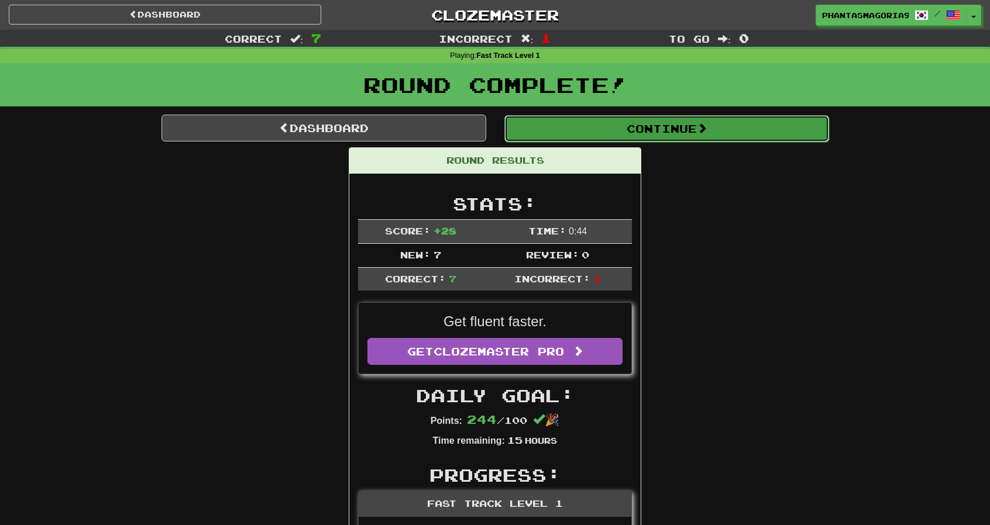
click at [642, 128] on button "Continue" at bounding box center [666, 128] width 325 height 27
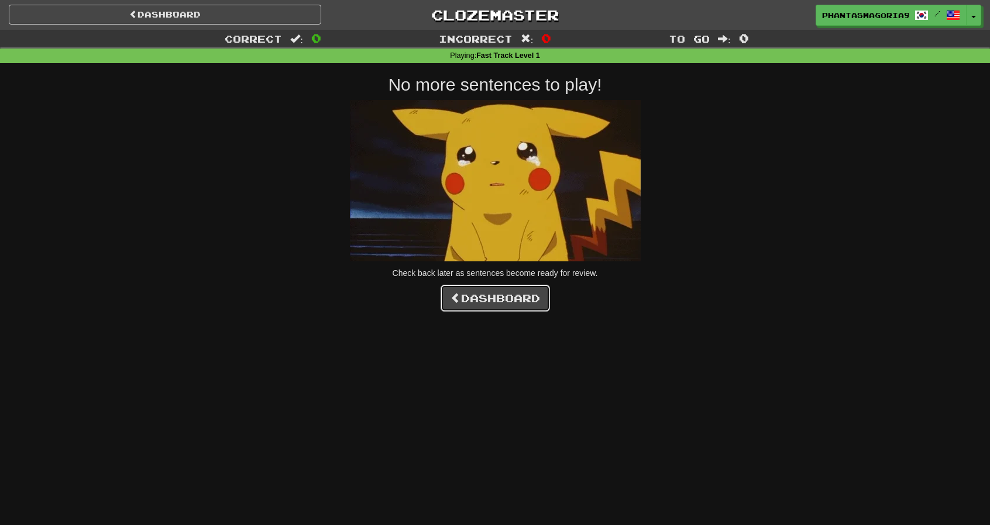
click at [518, 298] on link "Dashboard" at bounding box center [494, 298] width 109 height 27
